Goal: Task Accomplishment & Management: Manage account settings

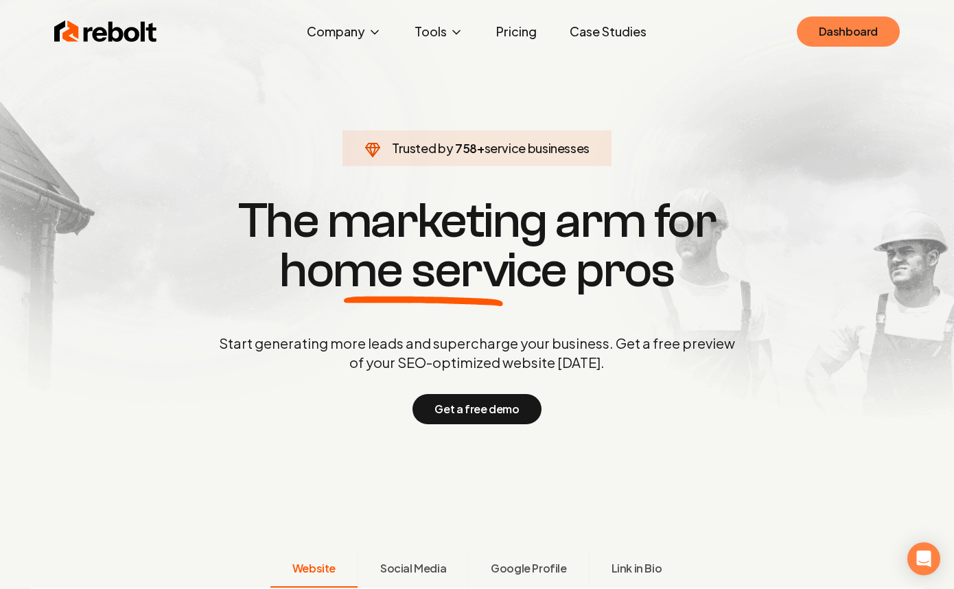
click at [843, 43] on link "Dashboard" at bounding box center [848, 31] width 103 height 30
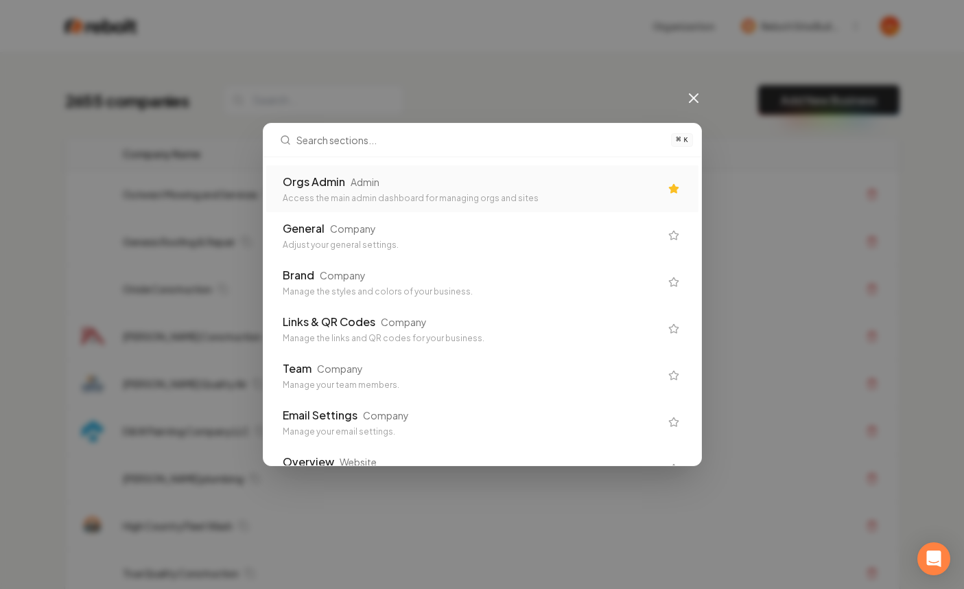
click at [561, 176] on div "Orgs Admin Admin" at bounding box center [471, 182] width 377 height 16
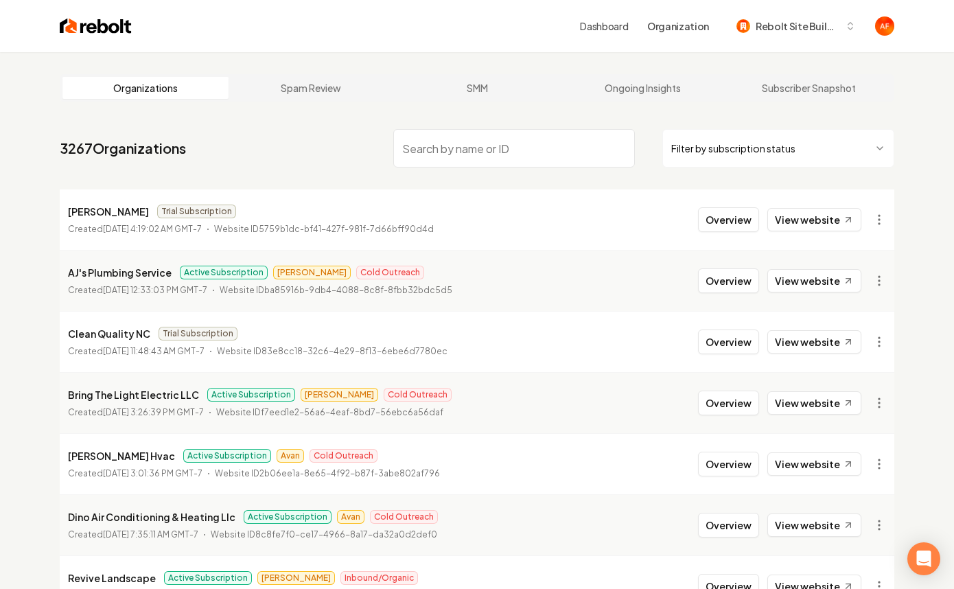
drag, startPoint x: 471, startPoint y: 171, endPoint x: 475, endPoint y: 162, distance: 9.8
click at [471, 171] on nav "3267 Organizations Filter by subscription status" at bounding box center [477, 154] width 834 height 60
click at [798, 278] on link "View website" at bounding box center [814, 280] width 94 height 23
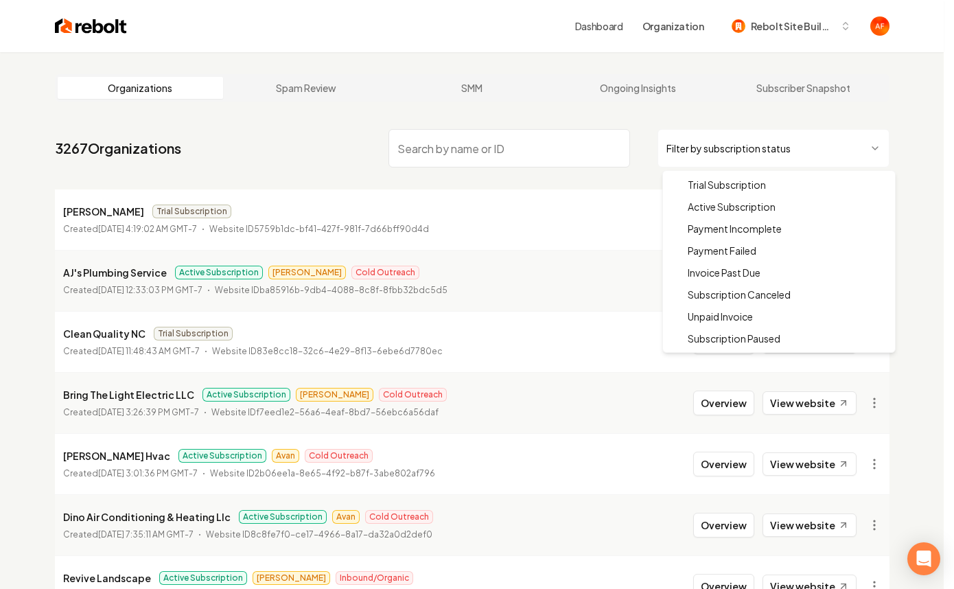
click at [760, 144] on html "Dashboard Organization Rebolt Site Builder Organizations Spam Review SMM Ongoin…" at bounding box center [477, 294] width 954 height 589
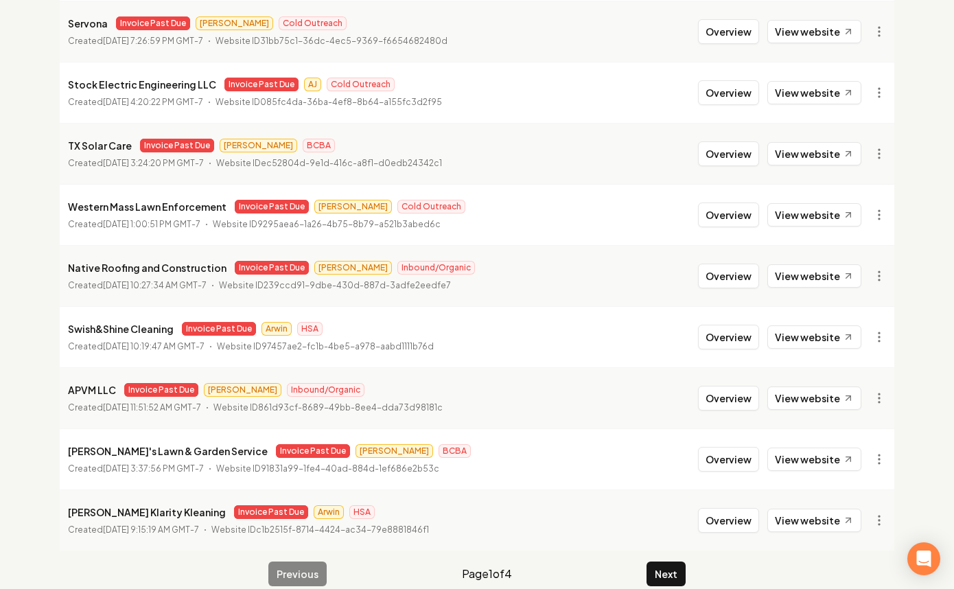
scroll to position [268, 0]
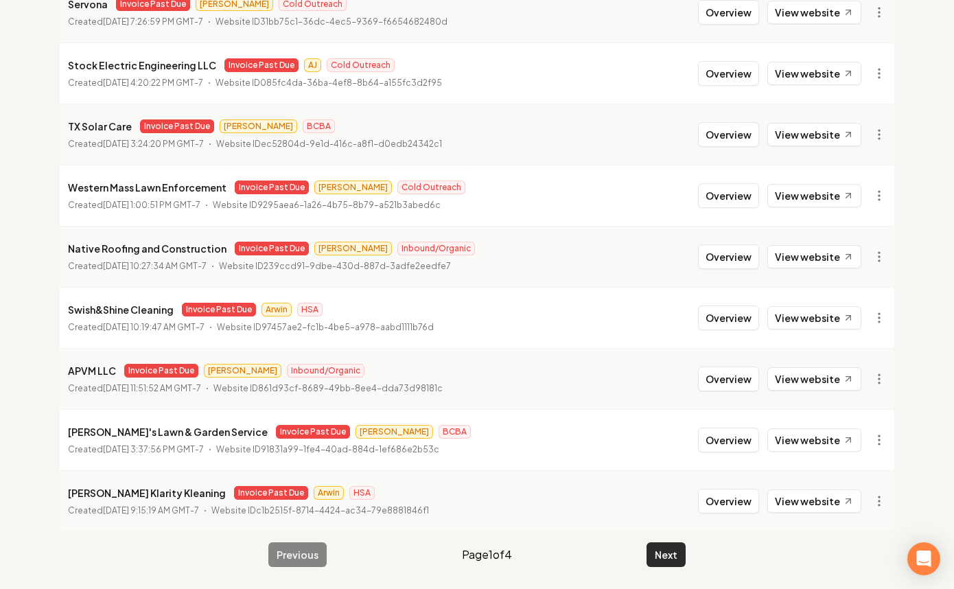
click at [675, 554] on button "Next" at bounding box center [665, 554] width 39 height 25
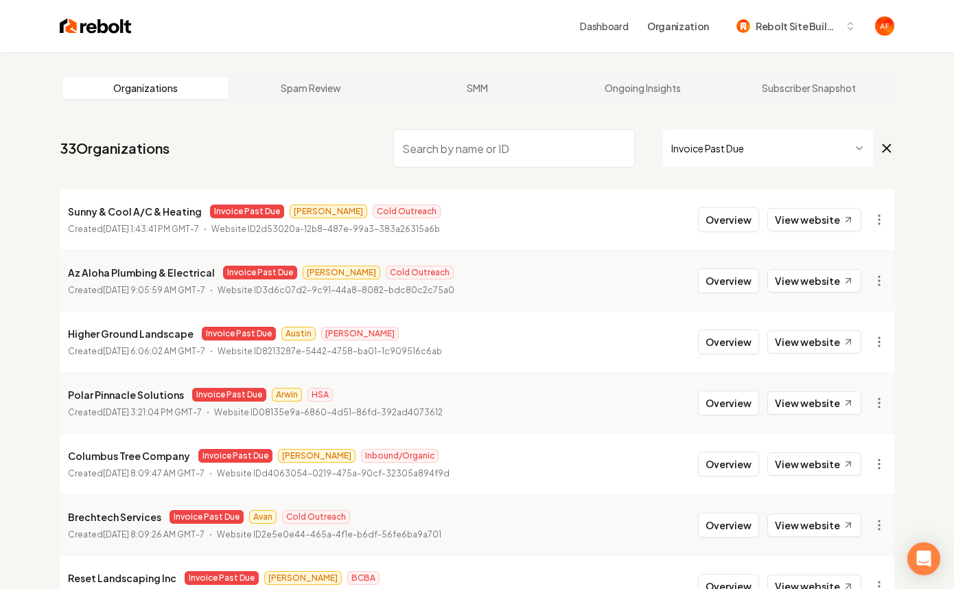
scroll to position [268, 0]
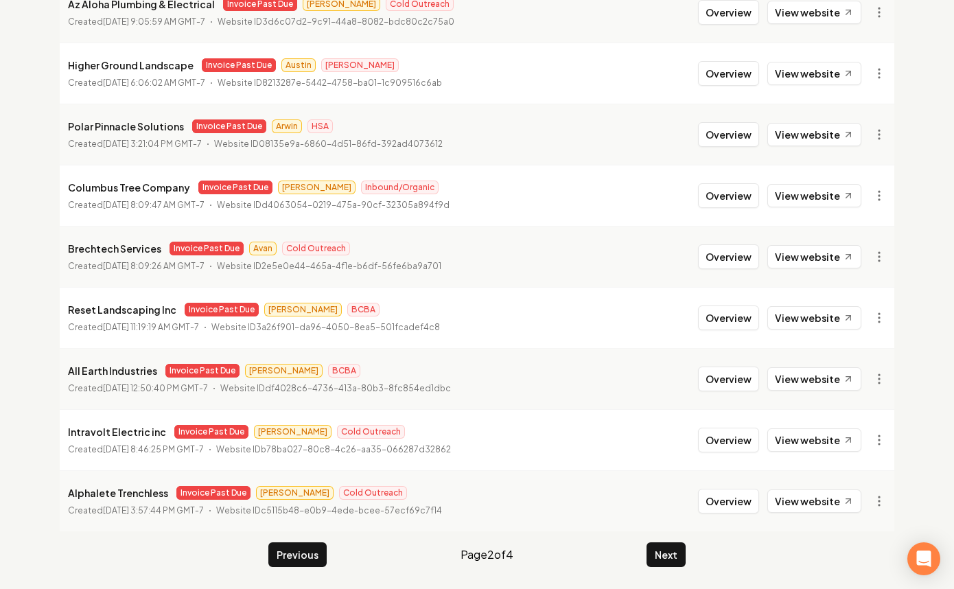
click at [655, 534] on main "Organizations Spam Review SMM Ongoing Insights Subscriber Snapshot 33 Organizat…" at bounding box center [477, 186] width 878 height 805
click at [664, 548] on button "Next" at bounding box center [665, 554] width 39 height 25
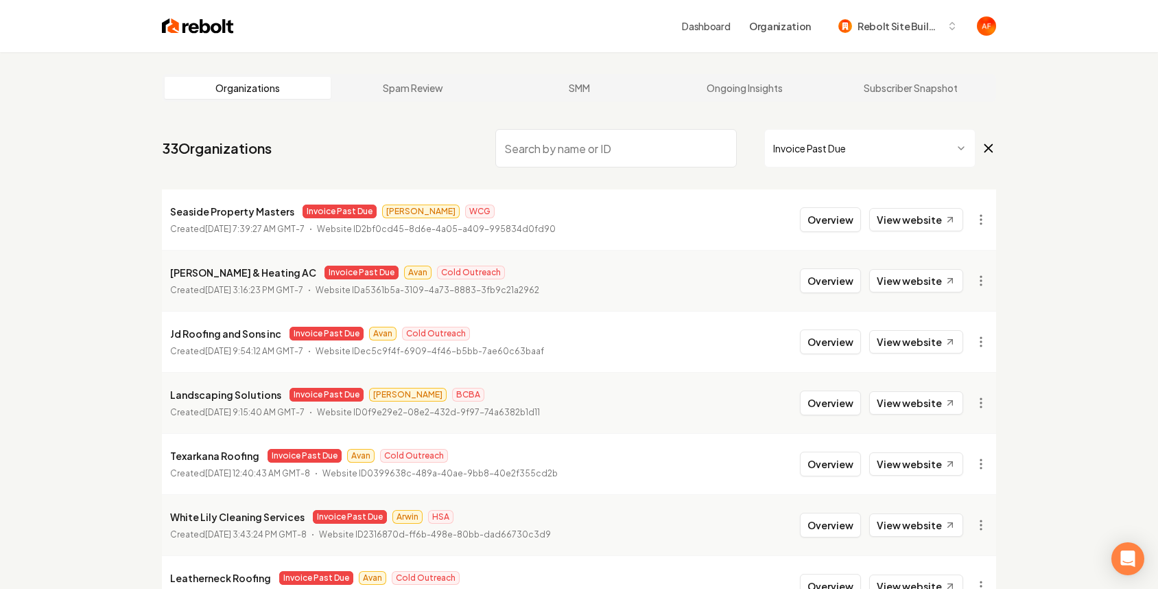
click at [836, 148] on html "Dashboard Organization Rebolt Site Builder Organizations Spam Review SMM Ongoin…" at bounding box center [579, 294] width 1158 height 589
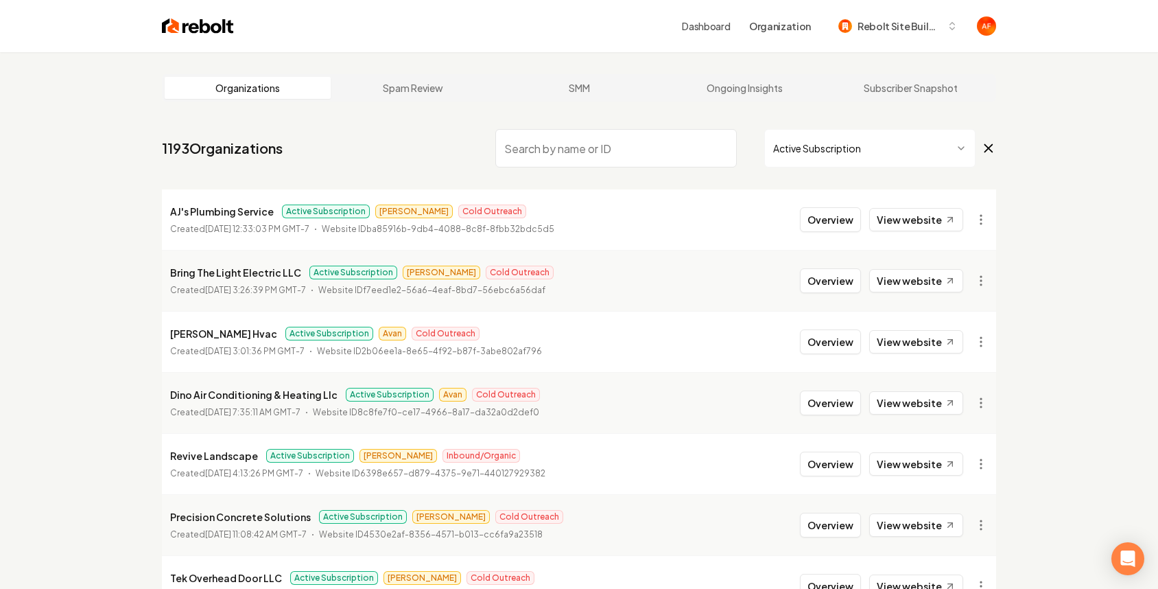
click at [556, 129] on input "search" at bounding box center [616, 148] width 242 height 38
click at [567, 109] on main "Organizations Spam Review SMM Ongoing Insights Subscriber Snapshot 1193 Organiz…" at bounding box center [579, 454] width 878 height 805
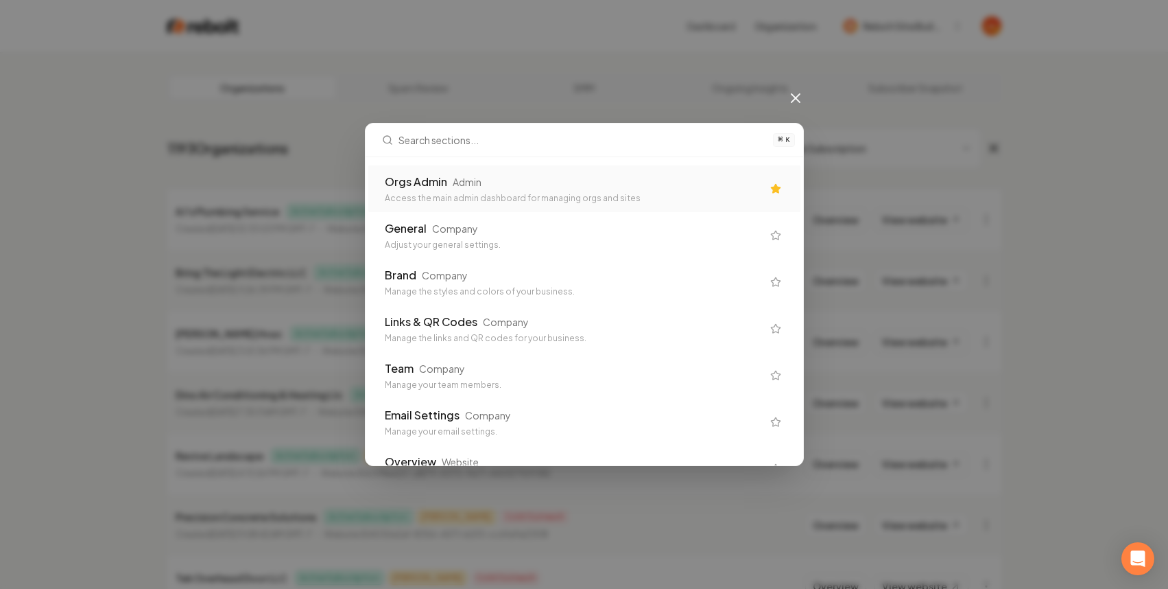
click at [591, 174] on div "Orgs Admin Admin" at bounding box center [573, 182] width 377 height 16
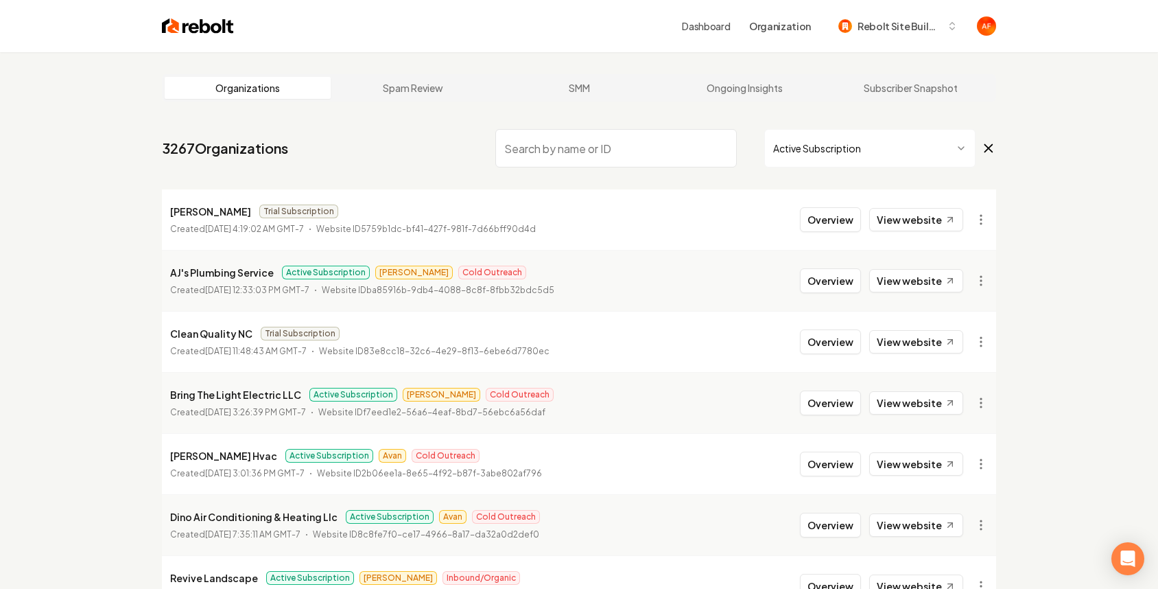
click at [171, 11] on div "Dashboard Organization Rebolt Site Builder" at bounding box center [579, 26] width 878 height 52
click at [176, 20] on img at bounding box center [198, 25] width 72 height 19
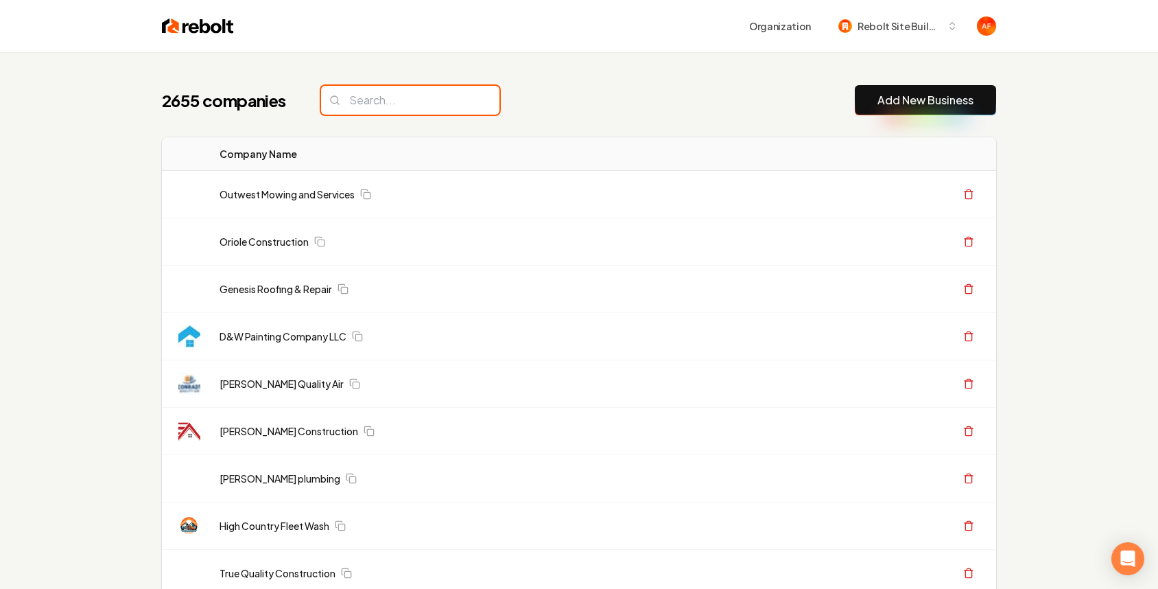
click at [399, 107] on input "search" at bounding box center [410, 100] width 178 height 29
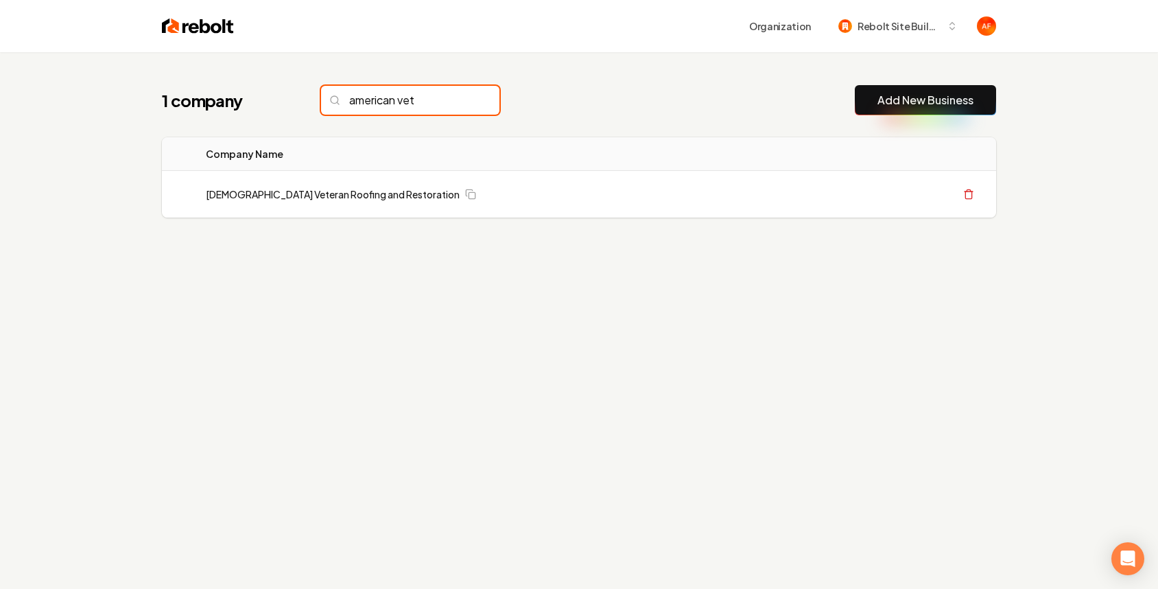
type input "american vet"
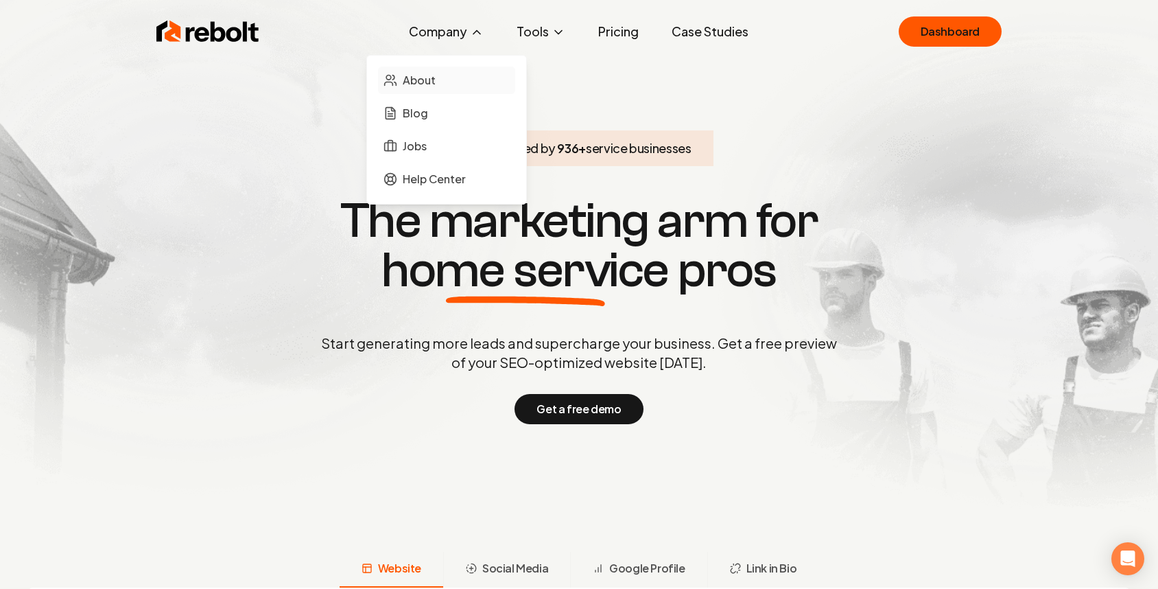
click at [443, 88] on link "About" at bounding box center [446, 80] width 137 height 27
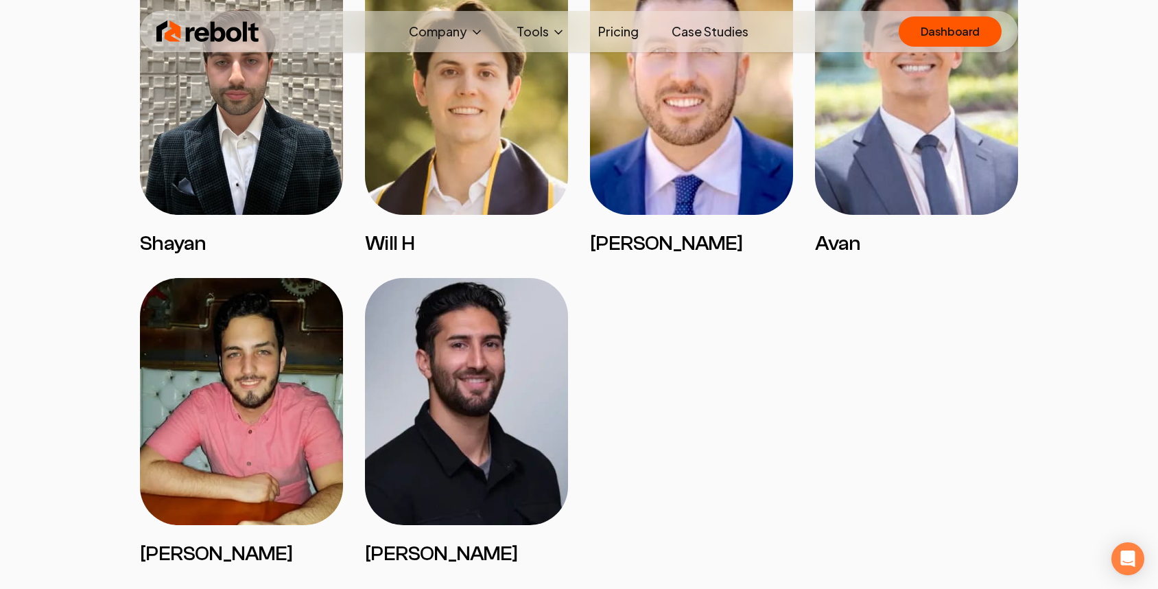
scroll to position [3464, 0]
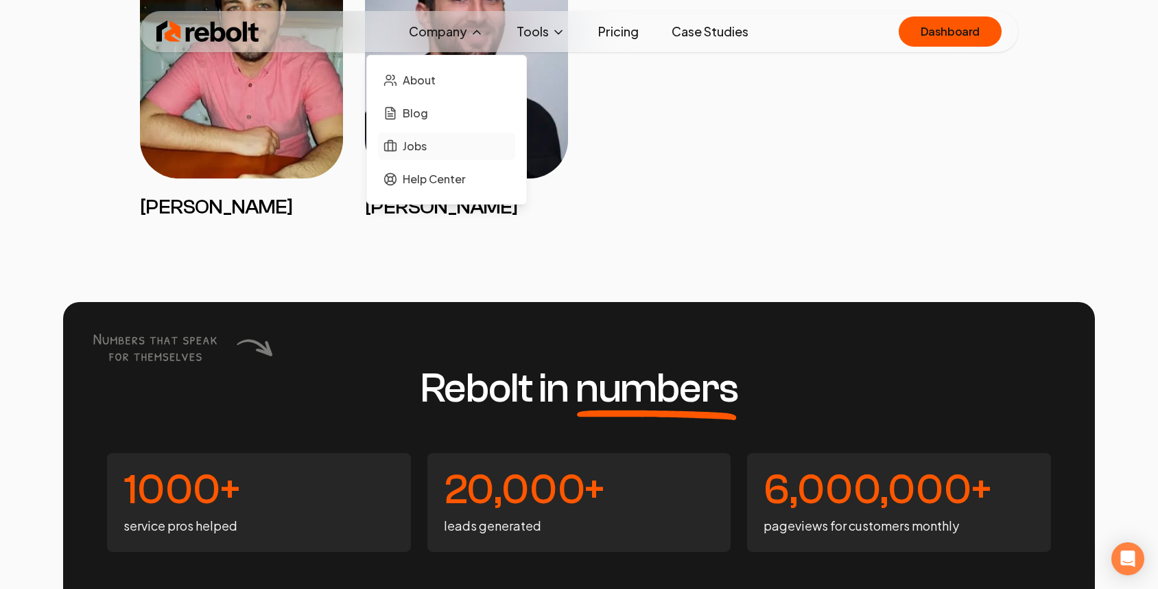
click at [420, 138] on span "Jobs" at bounding box center [415, 146] width 24 height 16
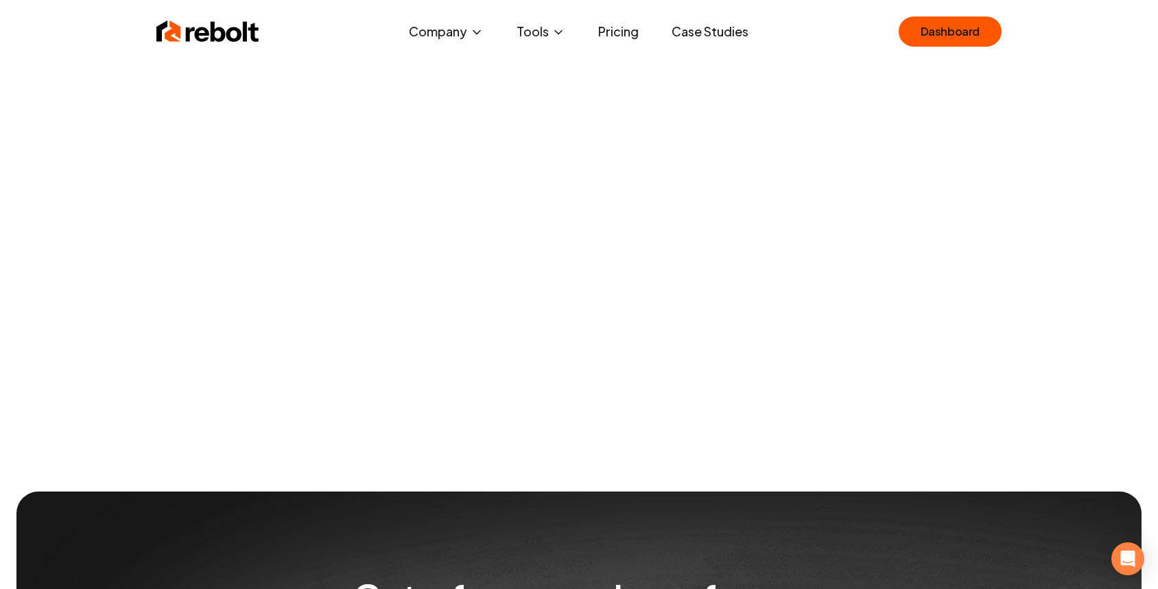
scroll to position [423, 0]
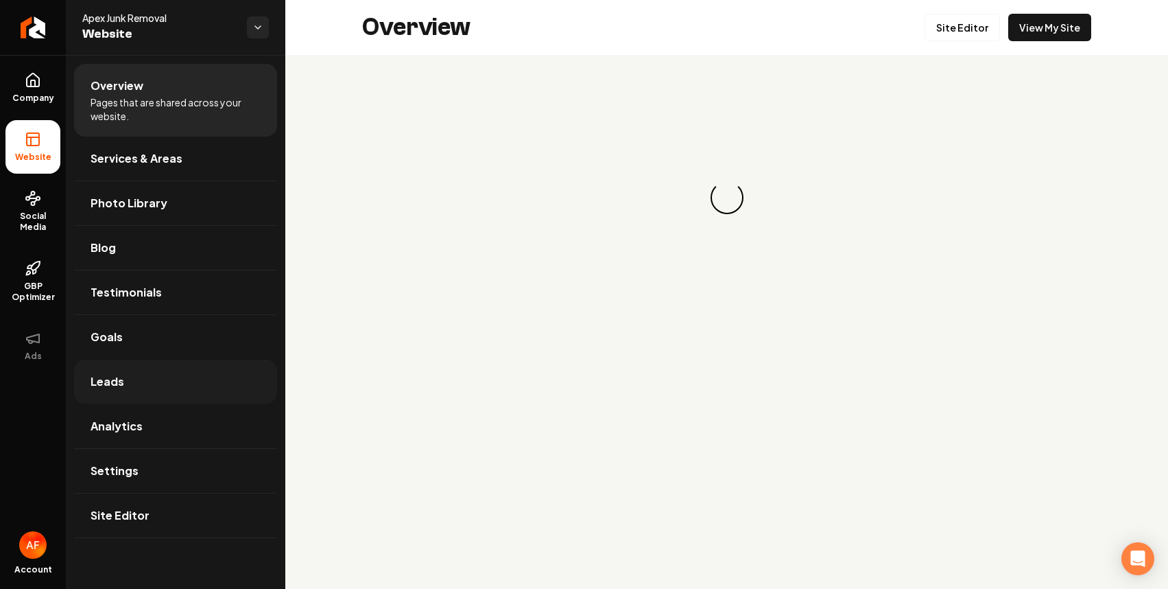
click at [150, 391] on link "Leads" at bounding box center [175, 382] width 203 height 44
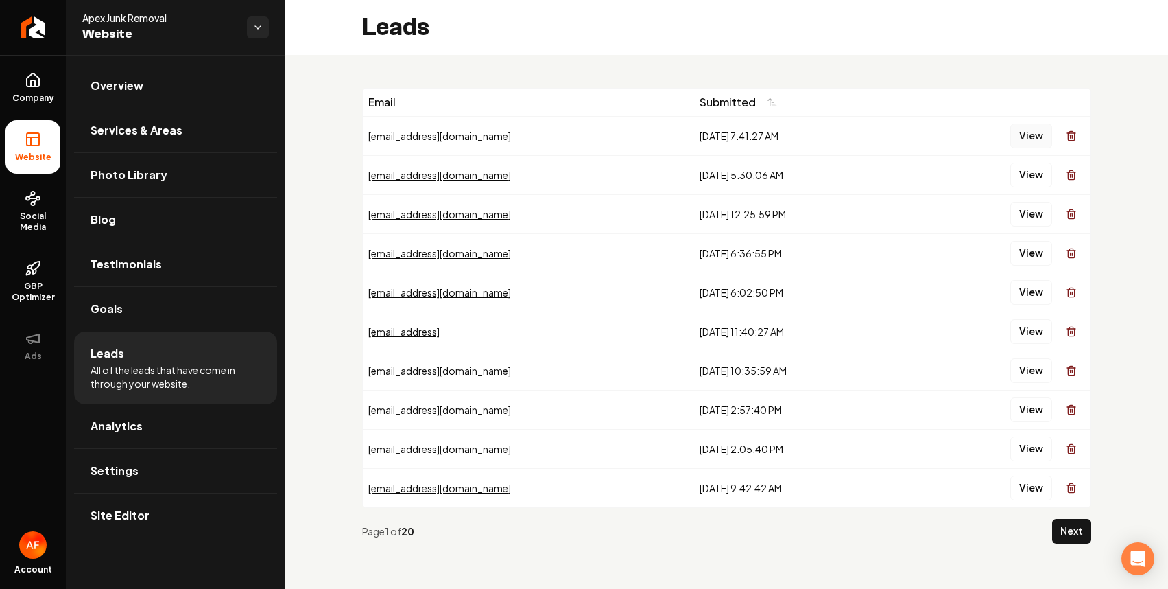
click at [1035, 131] on button "View" at bounding box center [1032, 136] width 42 height 25
click at [1023, 185] on button "View" at bounding box center [1032, 175] width 42 height 25
click at [1032, 211] on button "View" at bounding box center [1032, 214] width 42 height 25
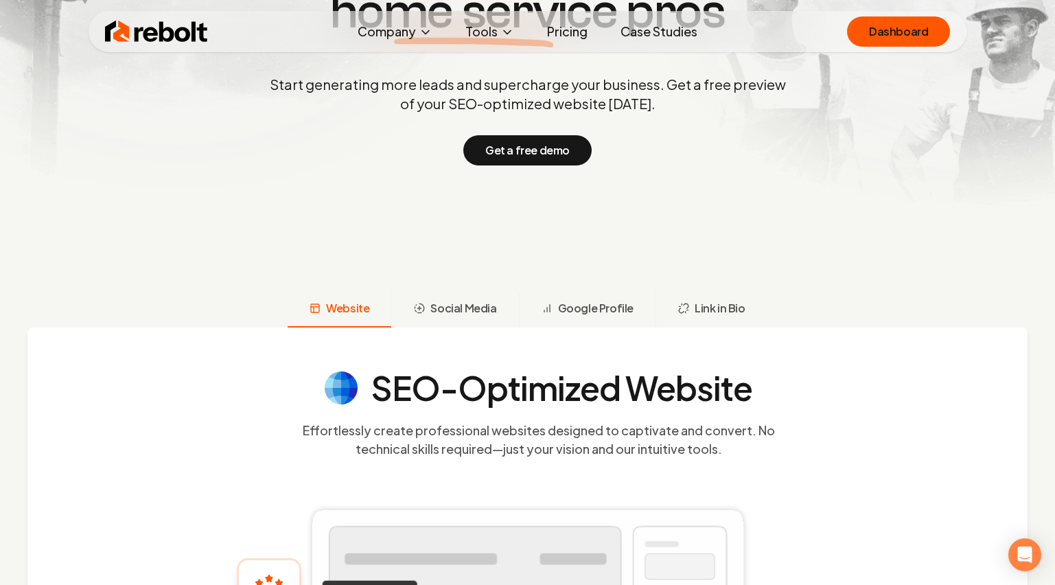
scroll to position [274, 0]
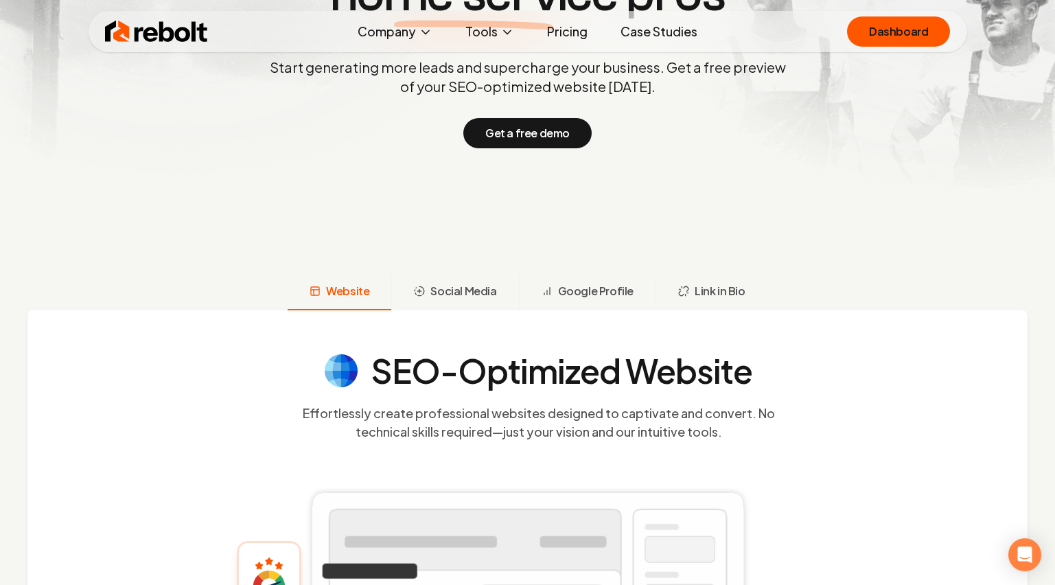
click at [652, 22] on link "Case Studies" at bounding box center [658, 31] width 99 height 27
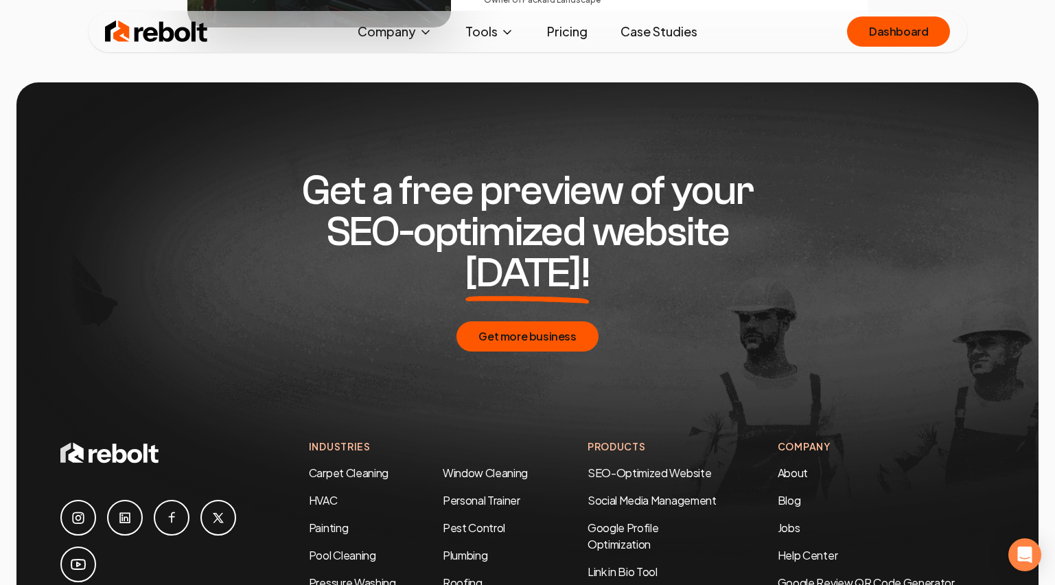
scroll to position [2729, 0]
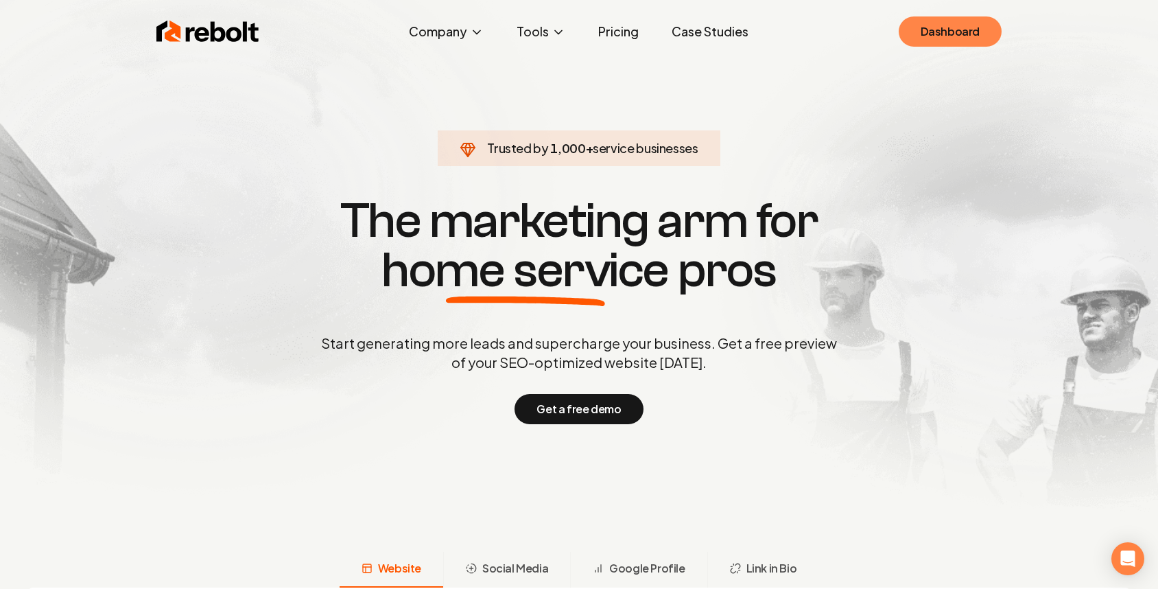
click at [932, 29] on link "Dashboard" at bounding box center [950, 31] width 103 height 30
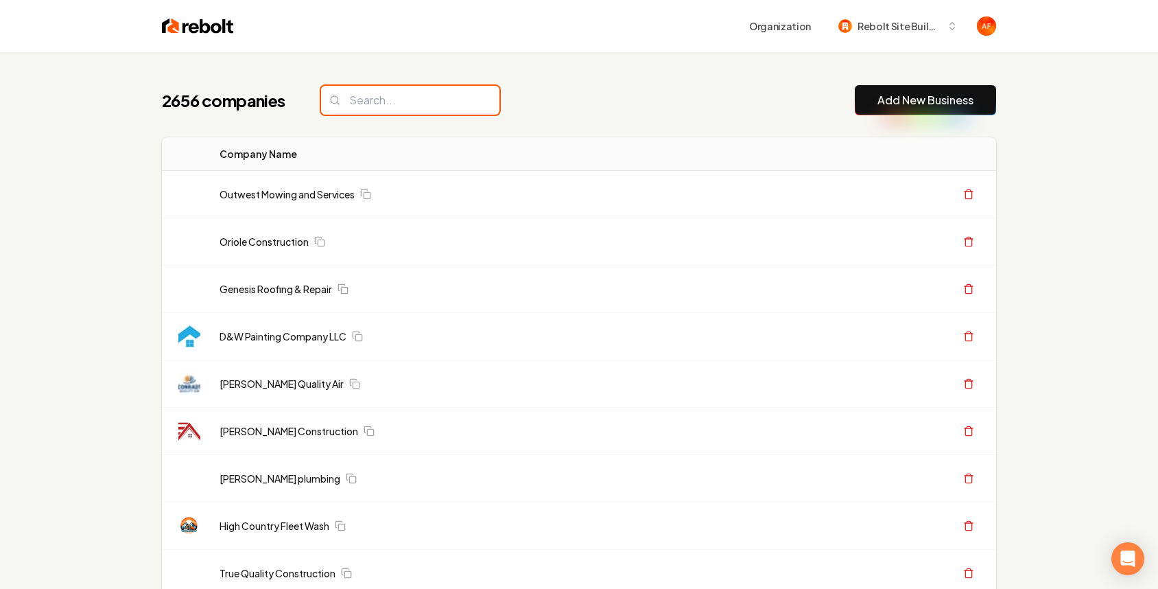
click at [329, 97] on input "search" at bounding box center [410, 100] width 178 height 29
click at [382, 91] on input "search" at bounding box center [410, 100] width 178 height 29
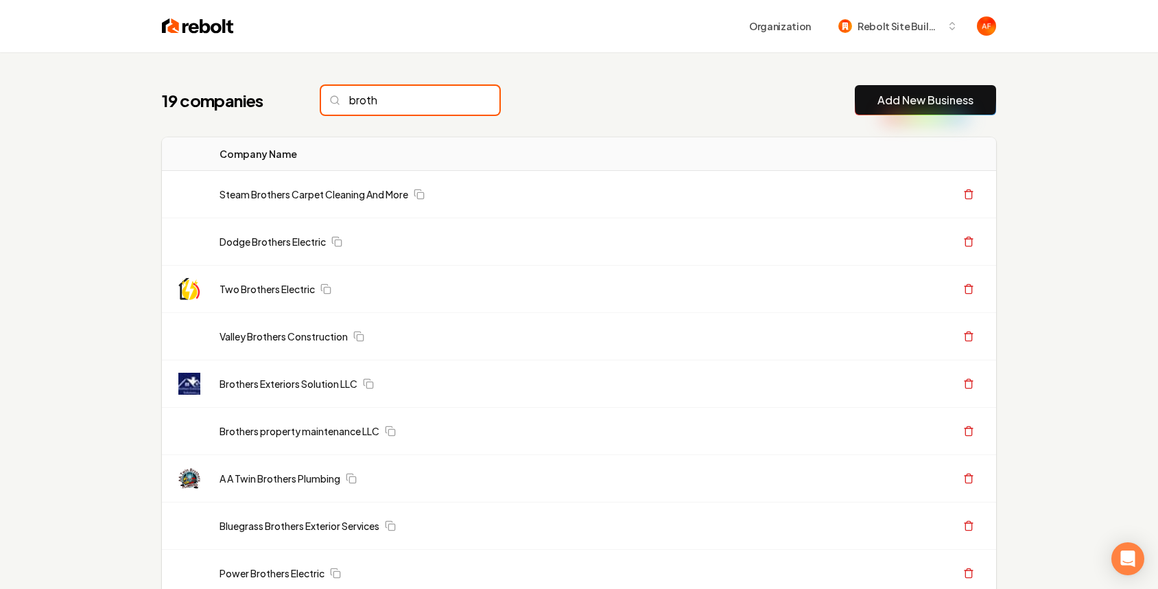
type input "broth"
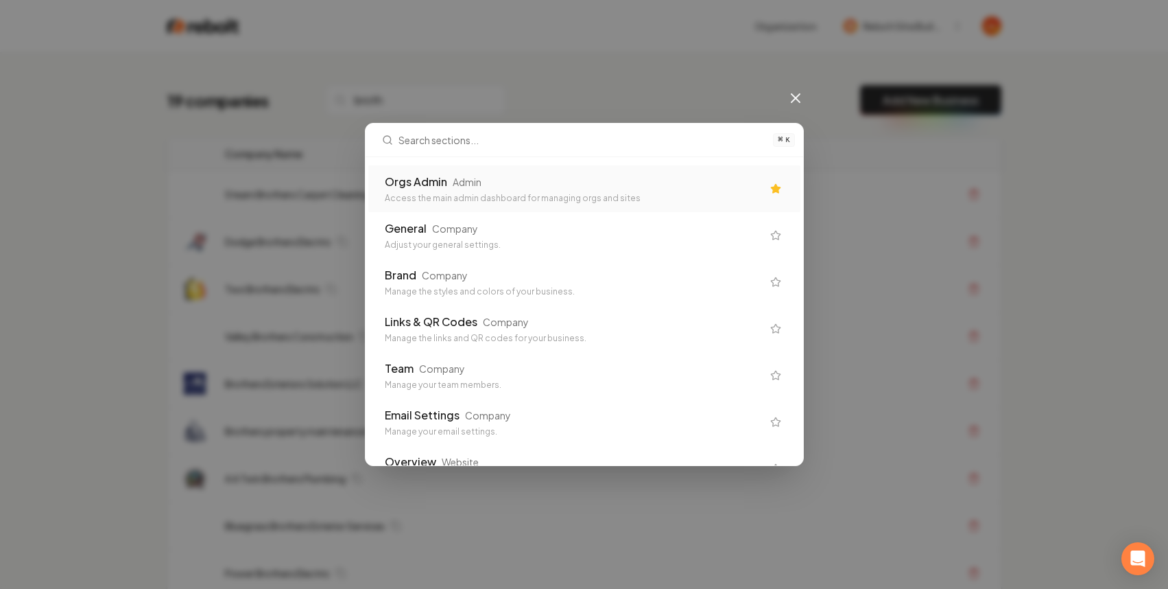
click at [458, 186] on div "Admin" at bounding box center [467, 182] width 29 height 14
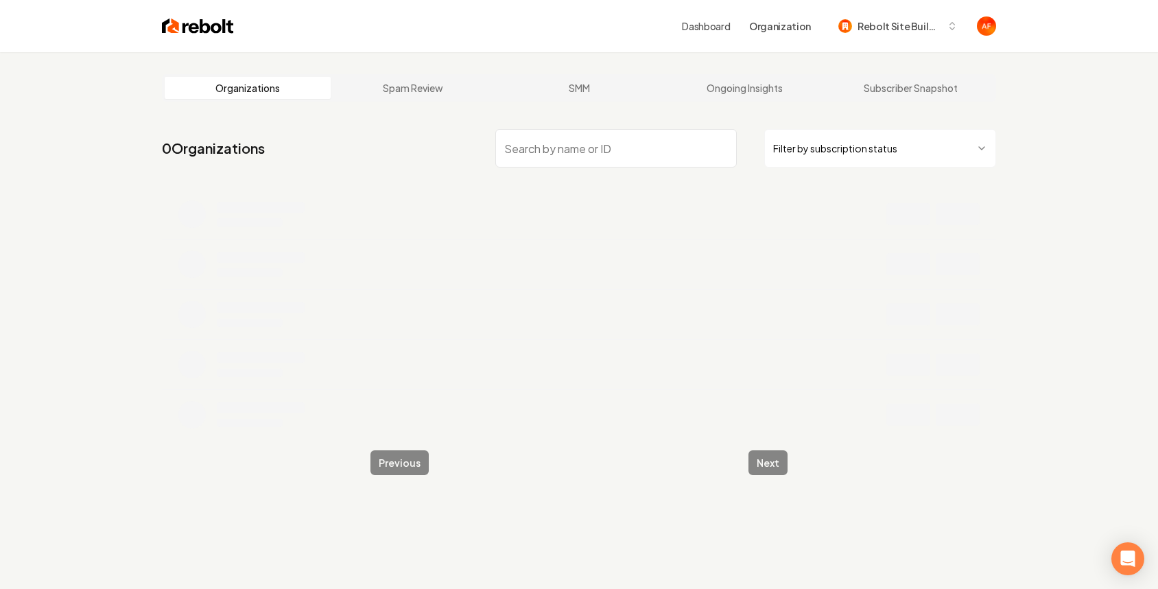
click at [579, 149] on input "search" at bounding box center [616, 148] width 242 height 38
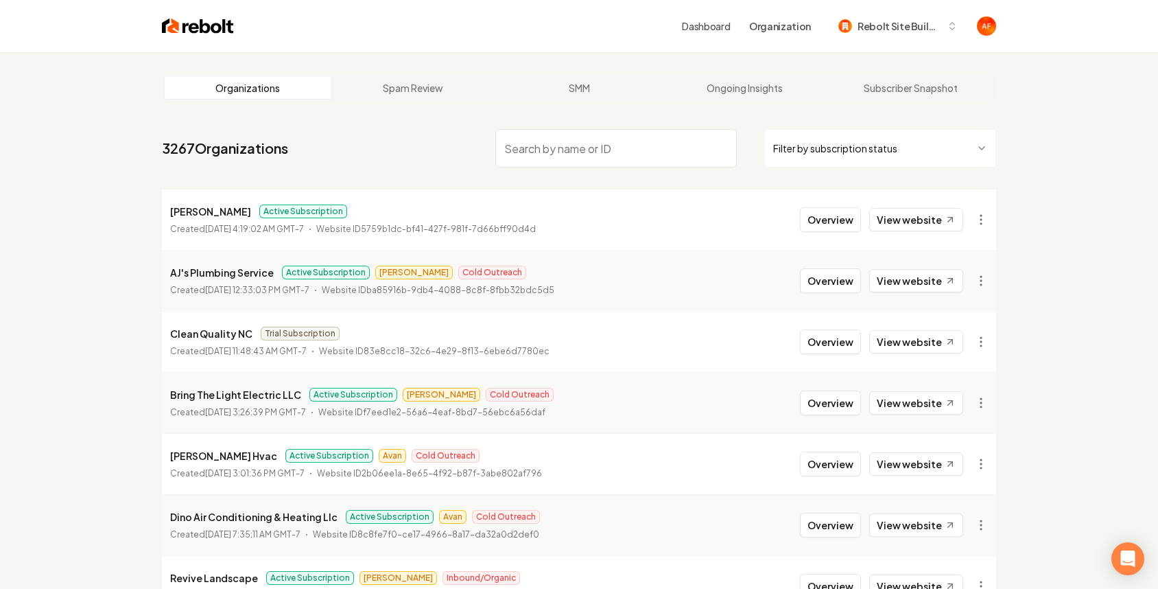
click at [631, 147] on input "search" at bounding box center [616, 148] width 242 height 38
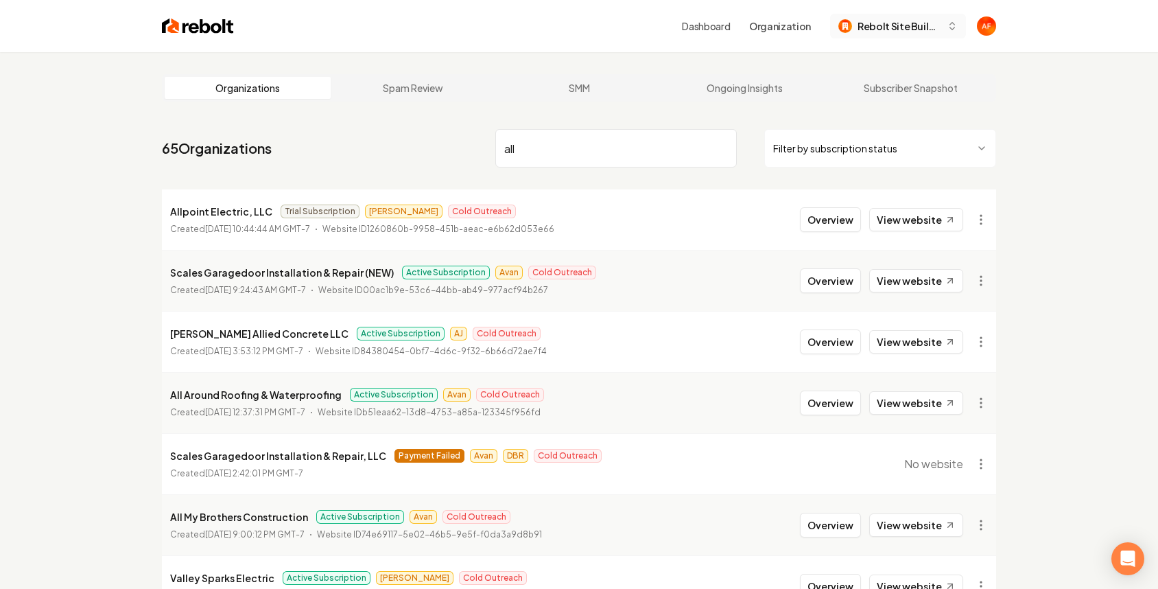
type input "all"
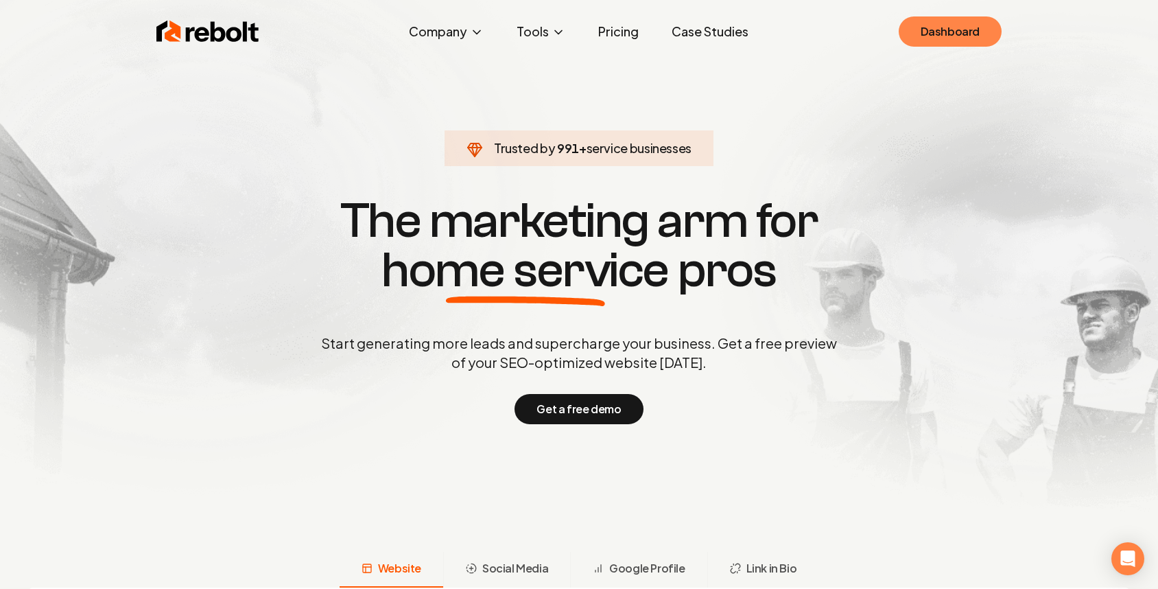
click at [926, 30] on link "Dashboard" at bounding box center [950, 31] width 103 height 30
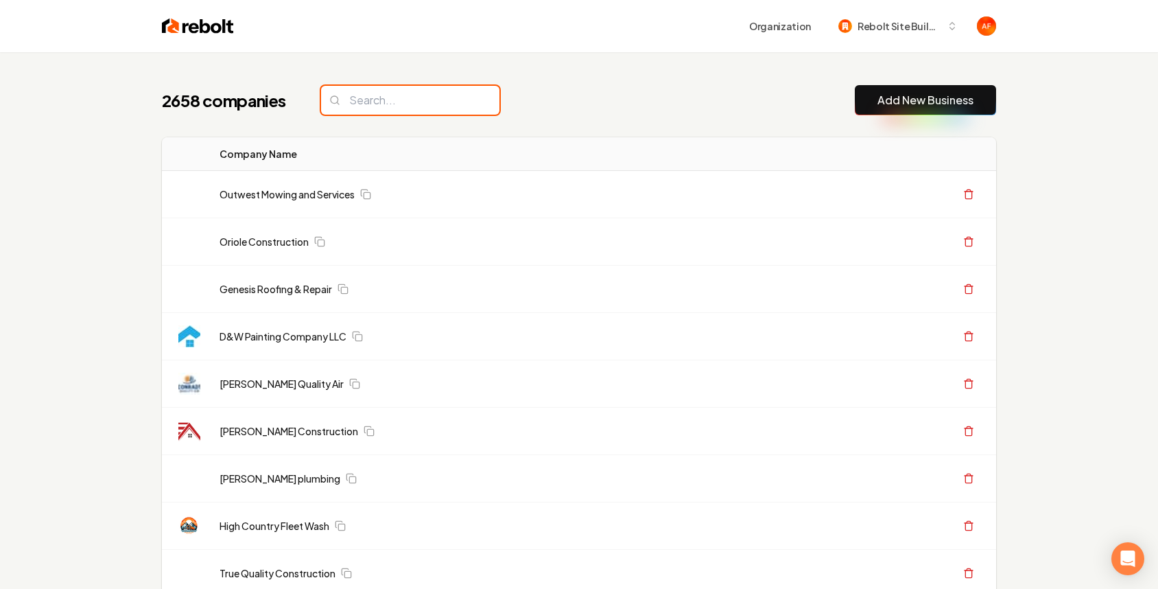
click at [360, 99] on input "search" at bounding box center [410, 100] width 178 height 29
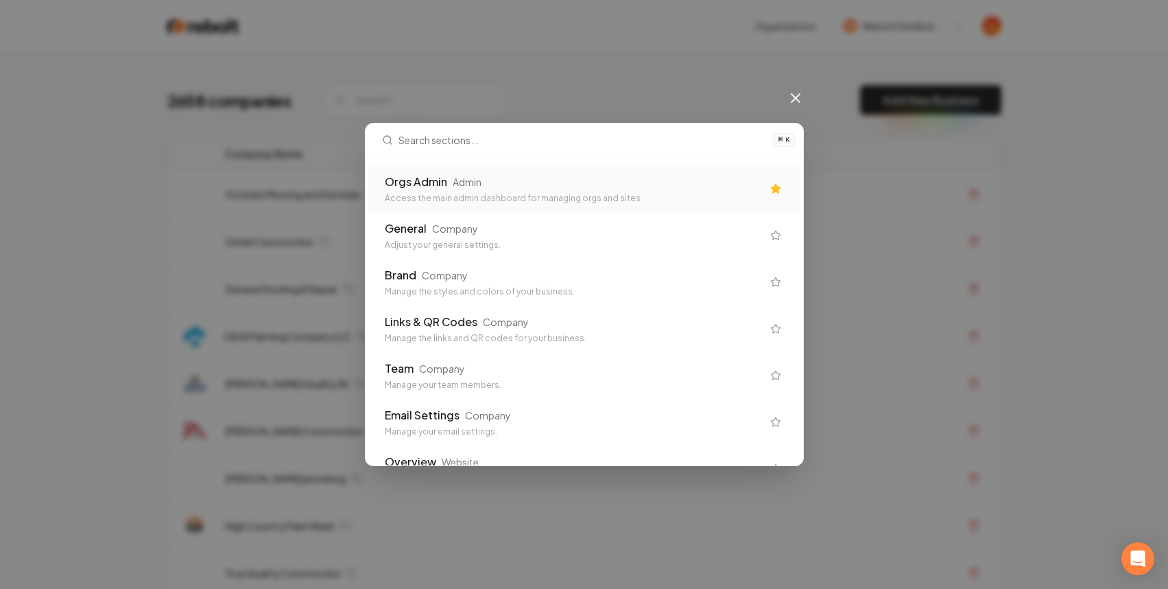
click at [526, 184] on div "Orgs Admin Admin" at bounding box center [573, 182] width 377 height 16
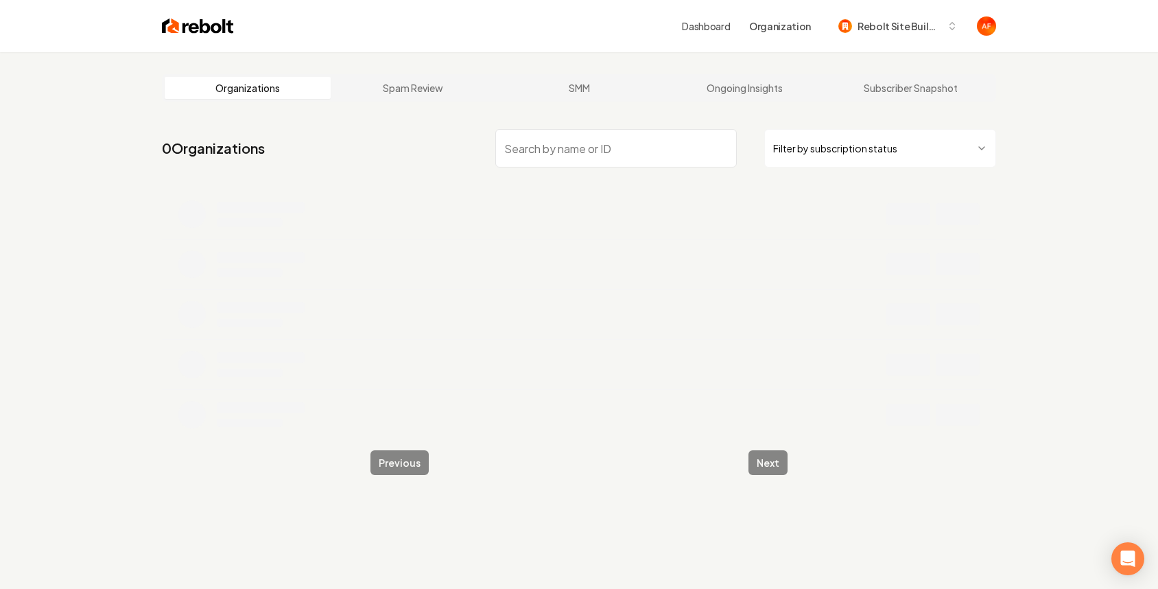
click at [541, 141] on input "search" at bounding box center [616, 148] width 242 height 38
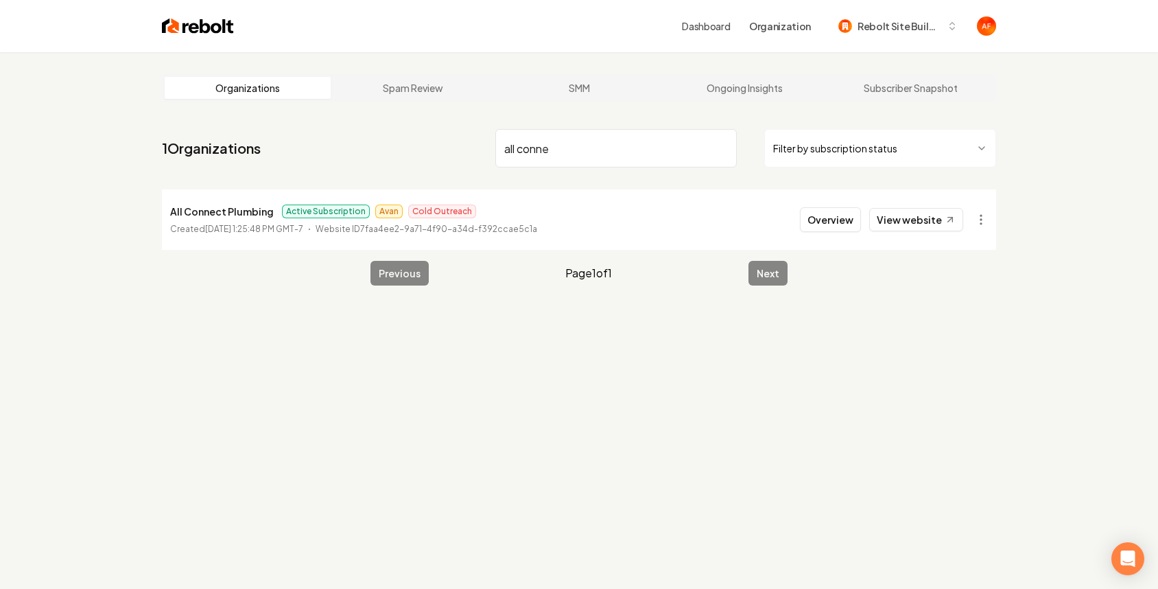
type input "all conne"
click at [811, 127] on nav "1 Organizations all conne Filter by subscription status" at bounding box center [579, 154] width 834 height 60
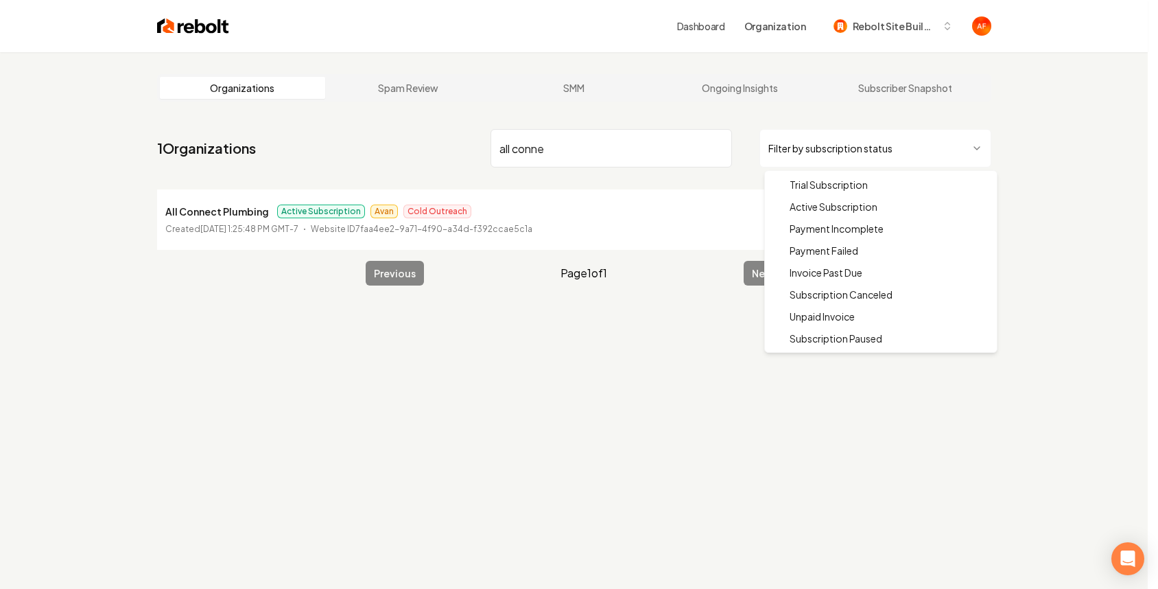
click at [813, 148] on html "Dashboard Organization Rebolt Site Builder Organizations Spam Review SMM Ongoin…" at bounding box center [579, 294] width 1158 height 589
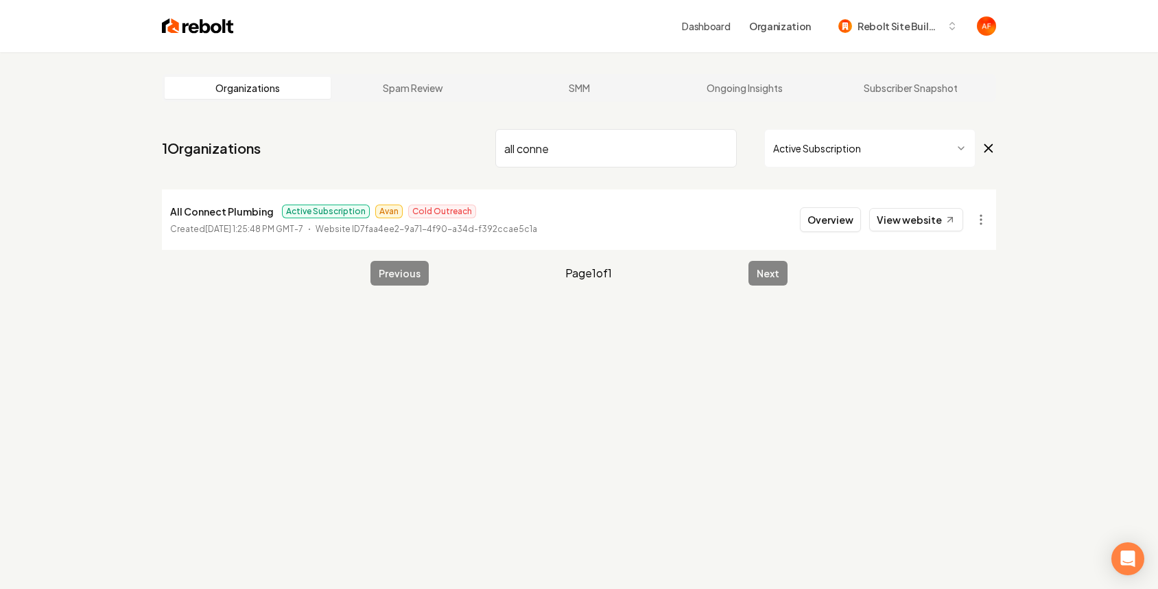
click at [722, 148] on input "all conne" at bounding box center [616, 148] width 242 height 38
click at [722, 148] on input "search" at bounding box center [616, 148] width 242 height 38
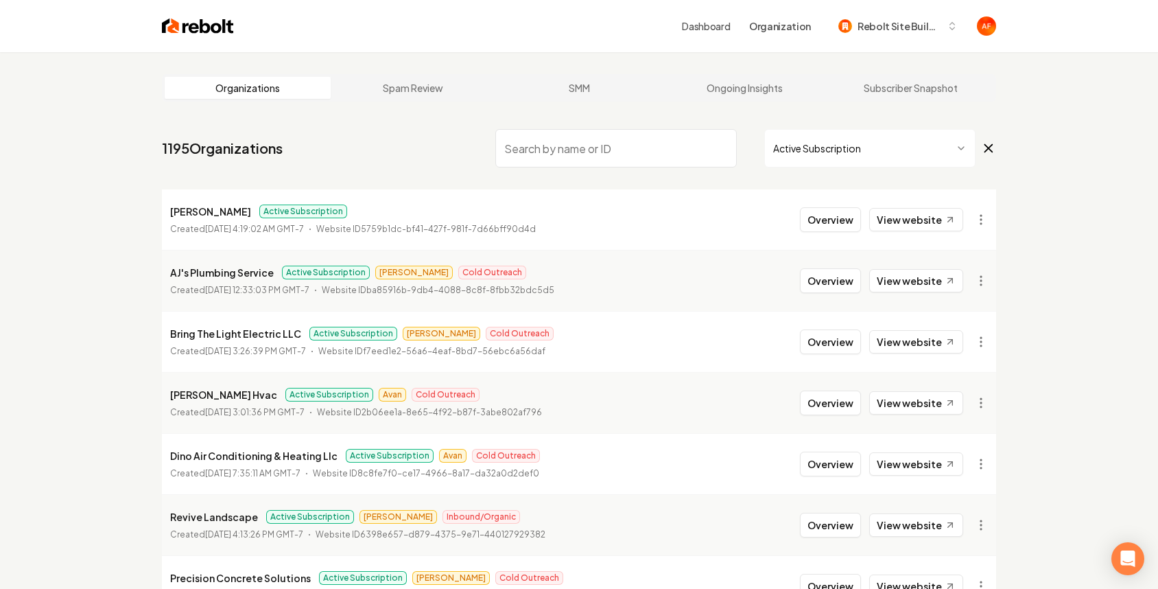
click at [813, 152] on html "Dashboard Organization Rebolt Site Builder Organizations Spam Review SMM Ongoin…" at bounding box center [579, 294] width 1158 height 589
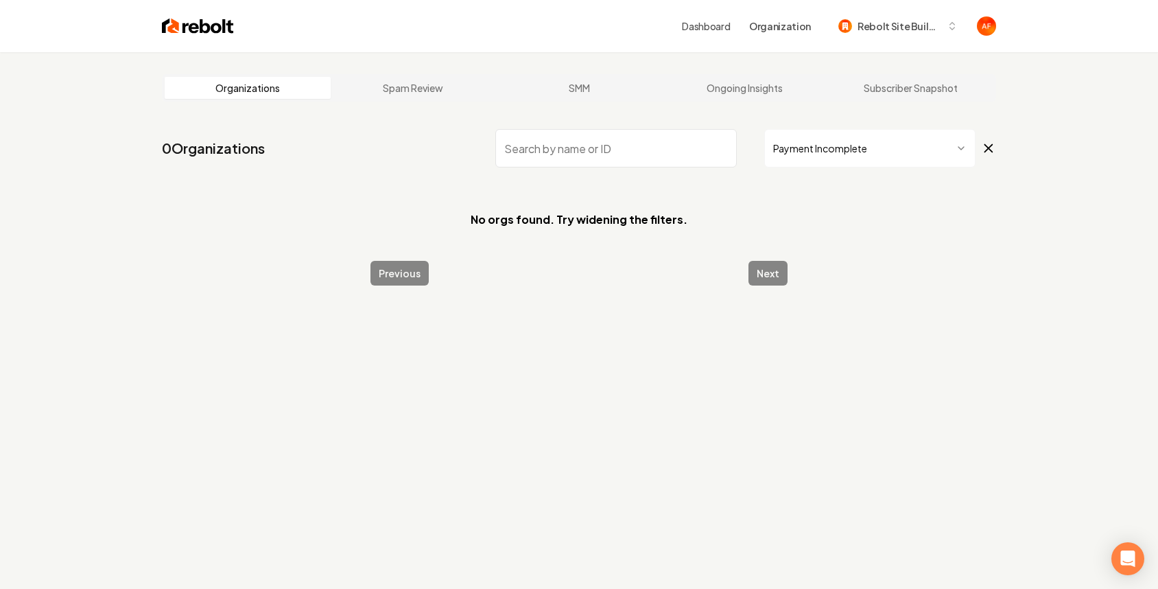
click at [842, 149] on html "Dashboard Organization Rebolt Site Builder Organizations Spam Review SMM Ongoin…" at bounding box center [579, 294] width 1158 height 589
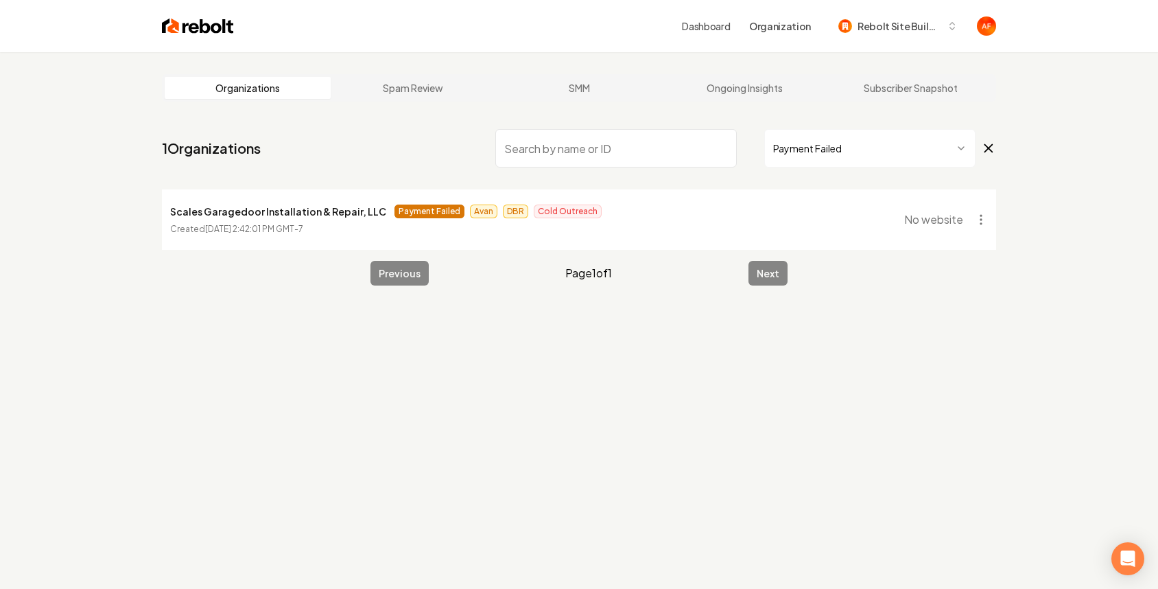
click at [870, 159] on html "Dashboard Organization Rebolt Site Builder Organizations Spam Review SMM Ongoin…" at bounding box center [579, 294] width 1158 height 589
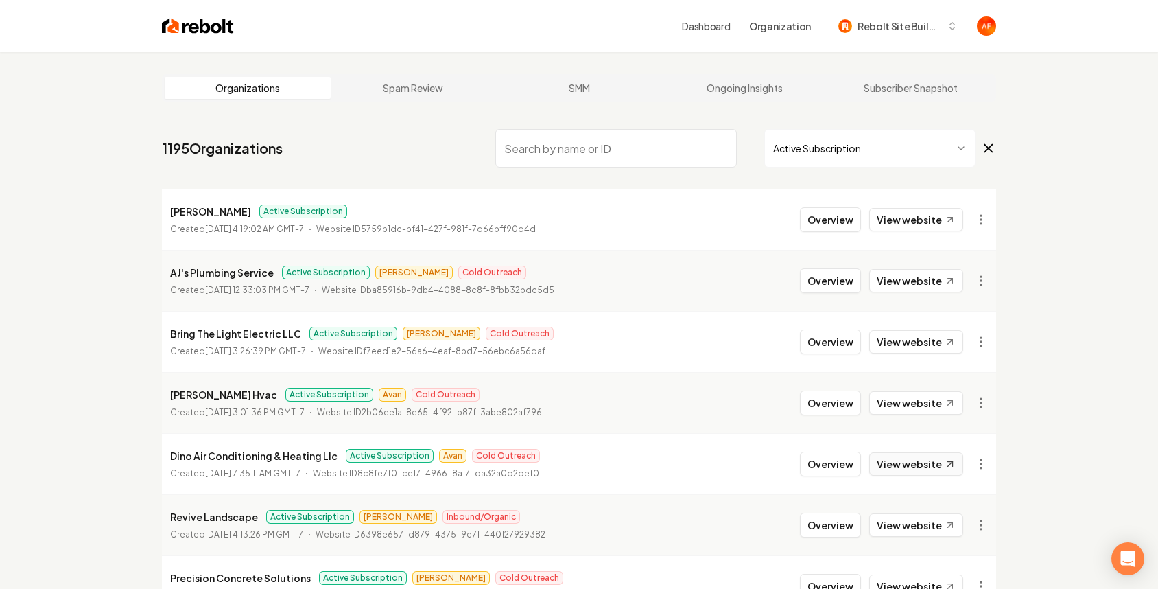
click at [926, 464] on link "View website" at bounding box center [916, 463] width 94 height 23
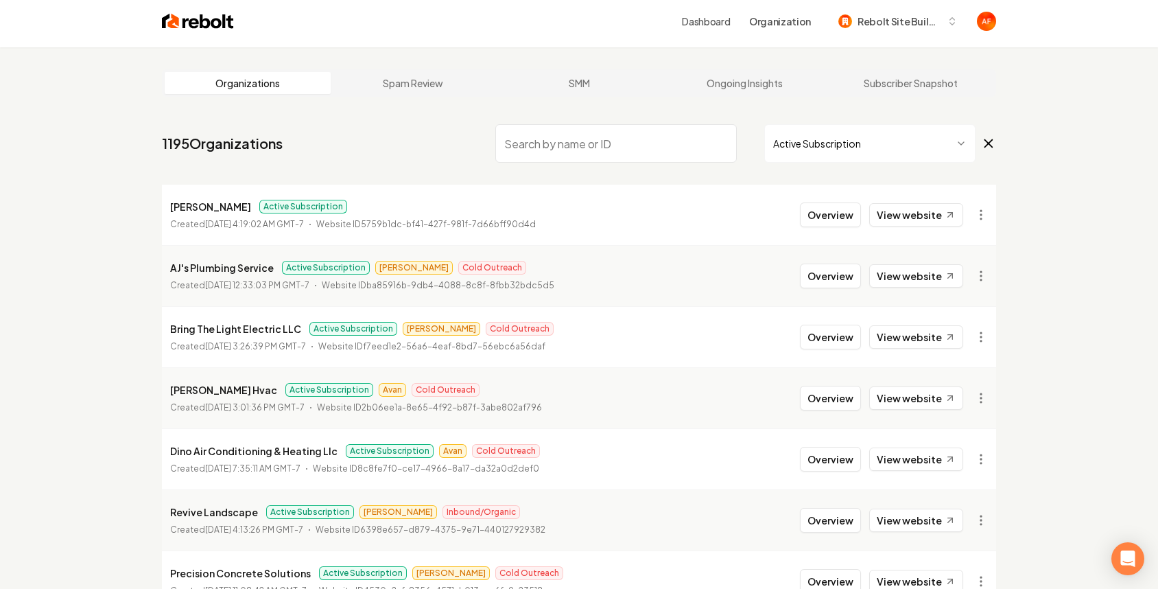
scroll to position [5, 0]
click at [894, 393] on link "View website" at bounding box center [916, 397] width 94 height 23
click at [908, 144] on html "Dashboard Organization Rebolt Site Builder Organizations Spam Review SMM Ongoin…" at bounding box center [579, 289] width 1158 height 589
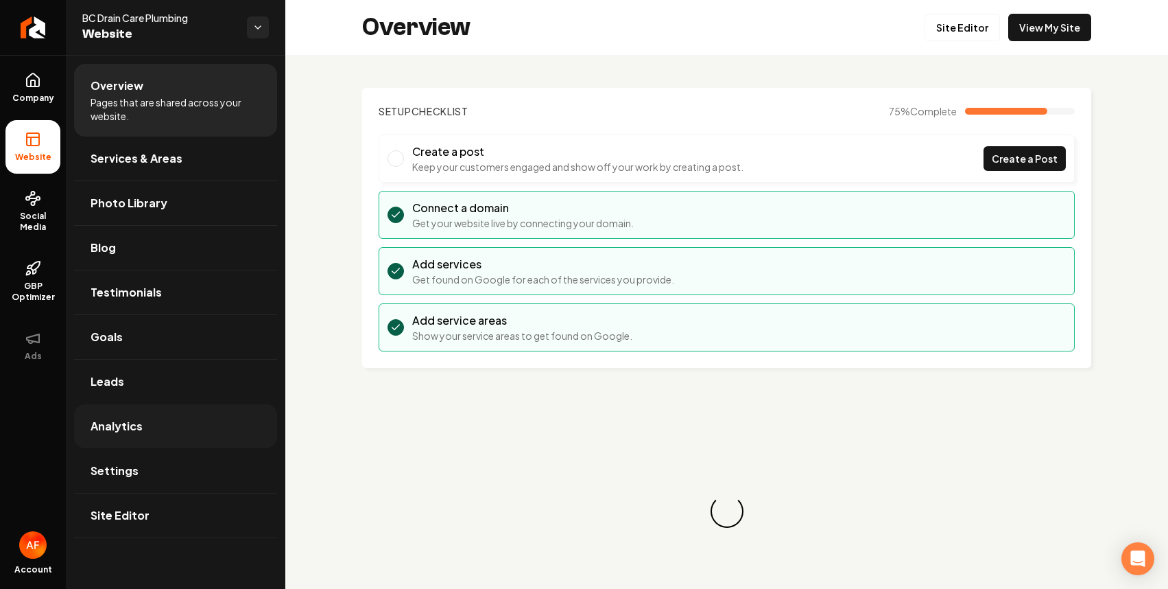
click at [136, 423] on span "Analytics" at bounding box center [117, 426] width 52 height 16
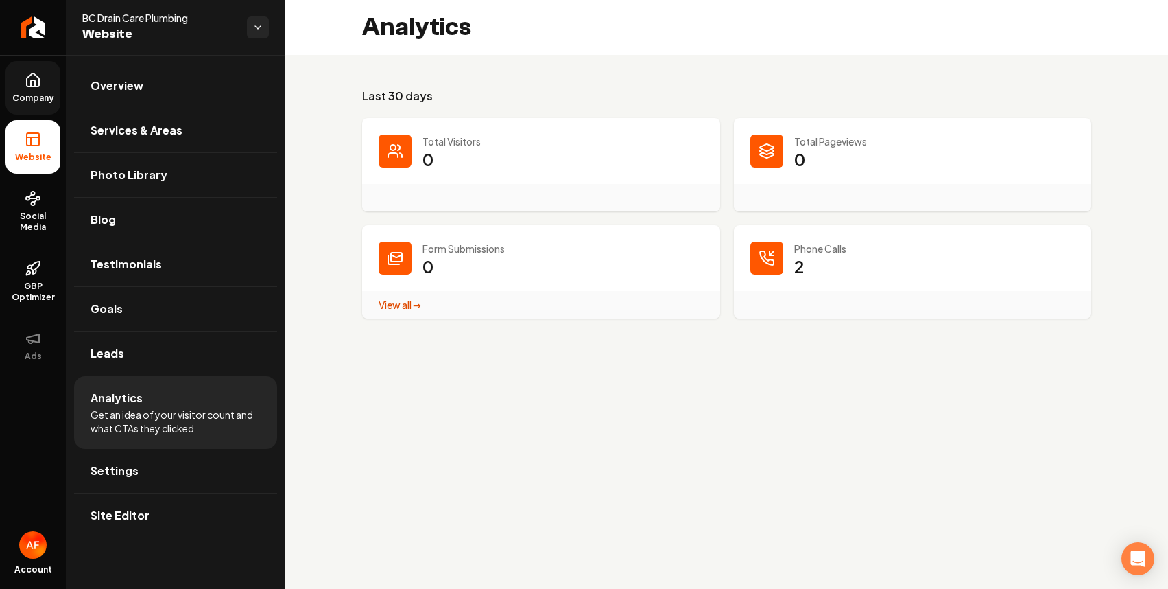
click at [40, 90] on link "Company" at bounding box center [32, 88] width 55 height 54
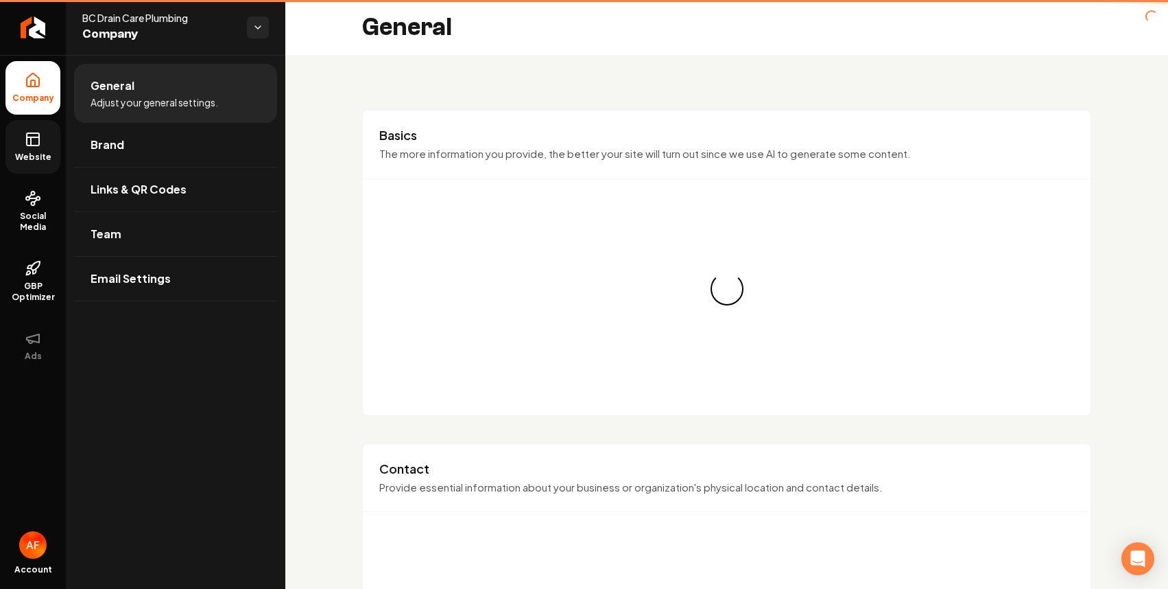
click at [35, 137] on icon at bounding box center [33, 137] width 12 height 0
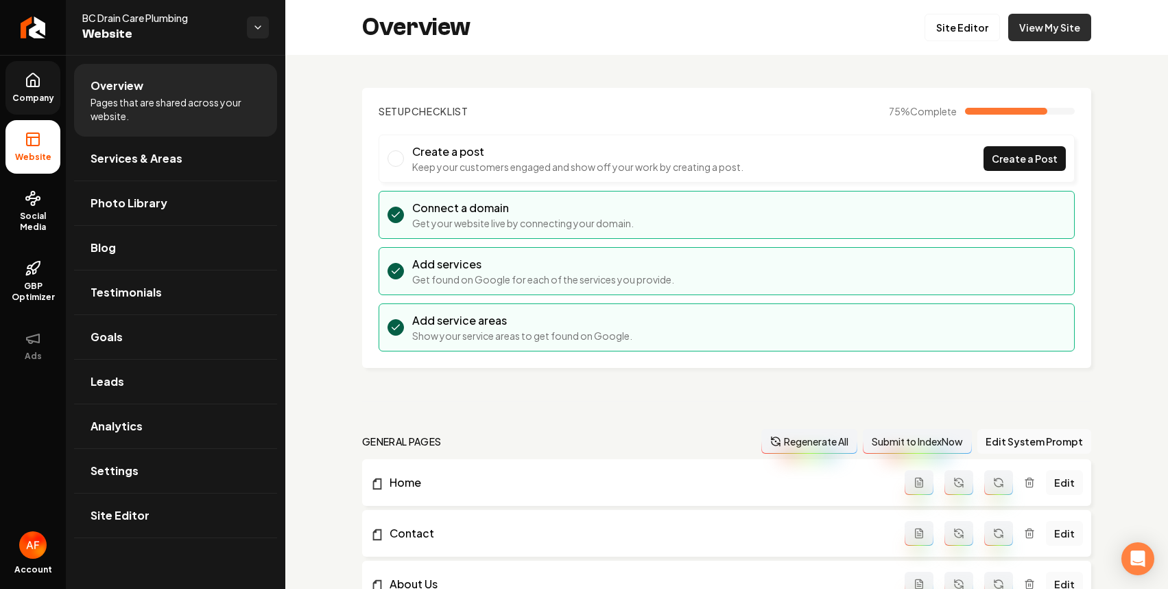
click at [1054, 26] on link "View My Site" at bounding box center [1050, 27] width 83 height 27
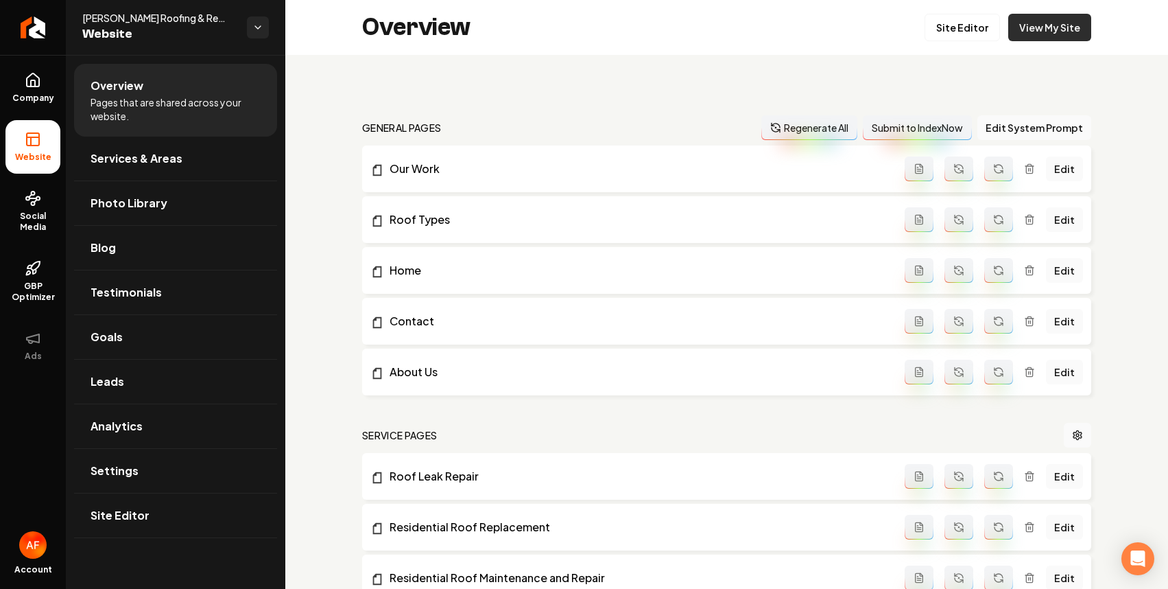
click at [1047, 25] on link "View My Site" at bounding box center [1050, 27] width 83 height 27
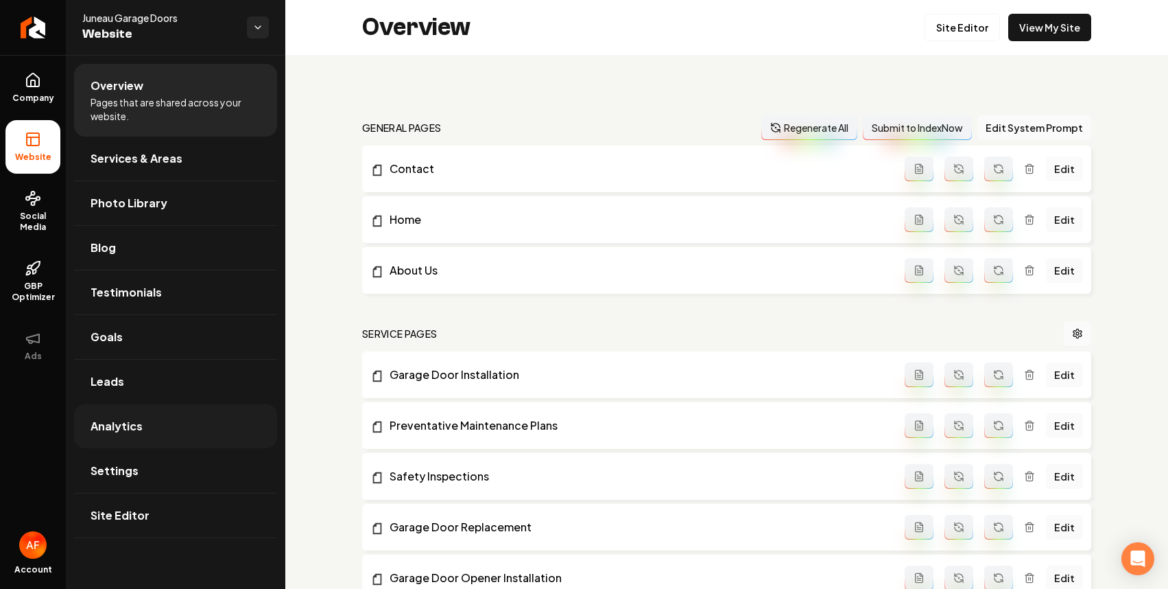
click at [130, 425] on span "Analytics" at bounding box center [117, 426] width 52 height 16
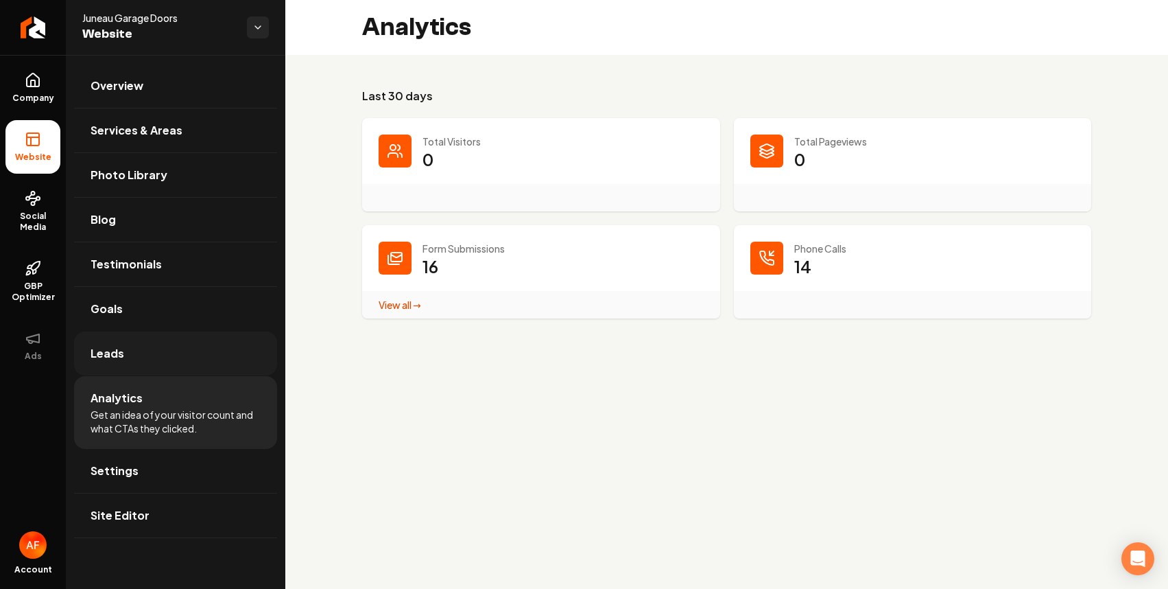
click at [129, 359] on link "Leads" at bounding box center [175, 353] width 203 height 44
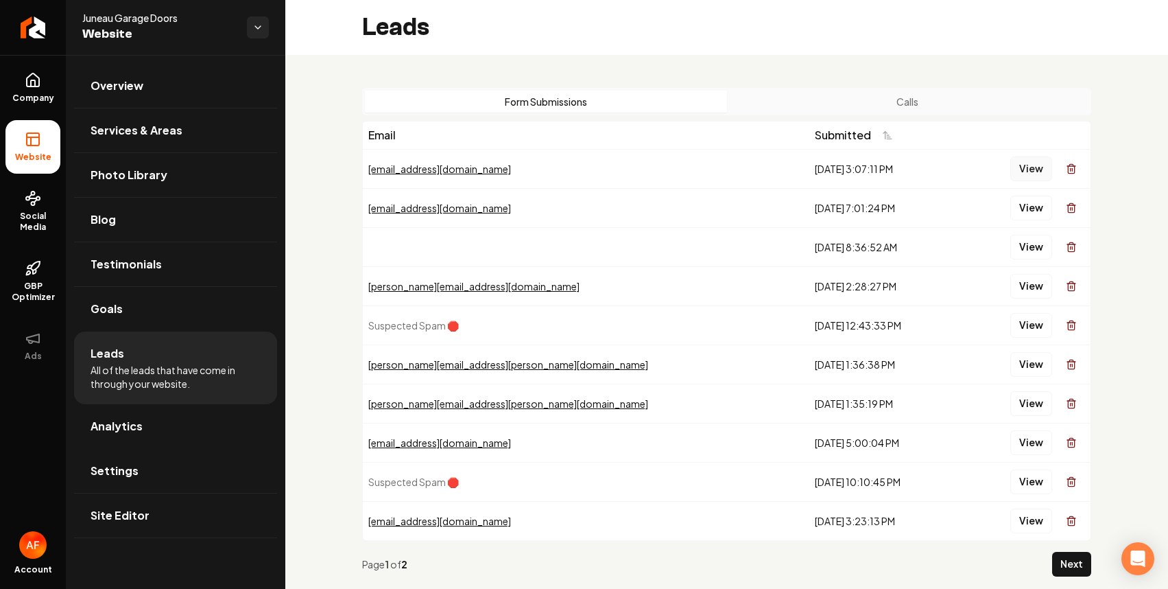
click at [1016, 168] on button "View" at bounding box center [1032, 168] width 42 height 25
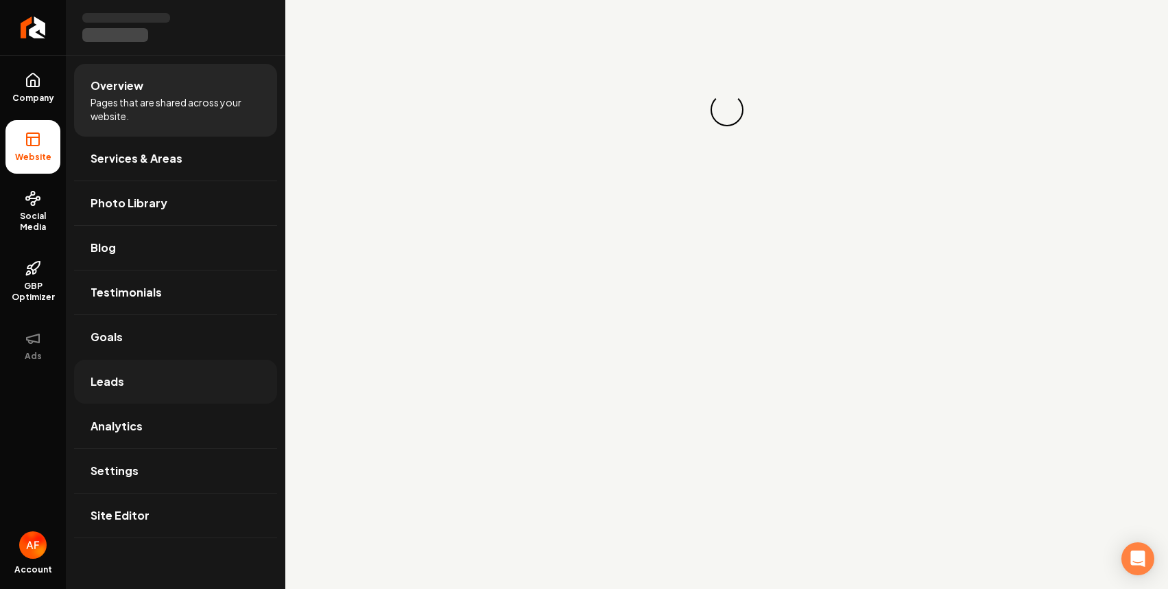
click at [132, 374] on link "Leads" at bounding box center [175, 382] width 203 height 44
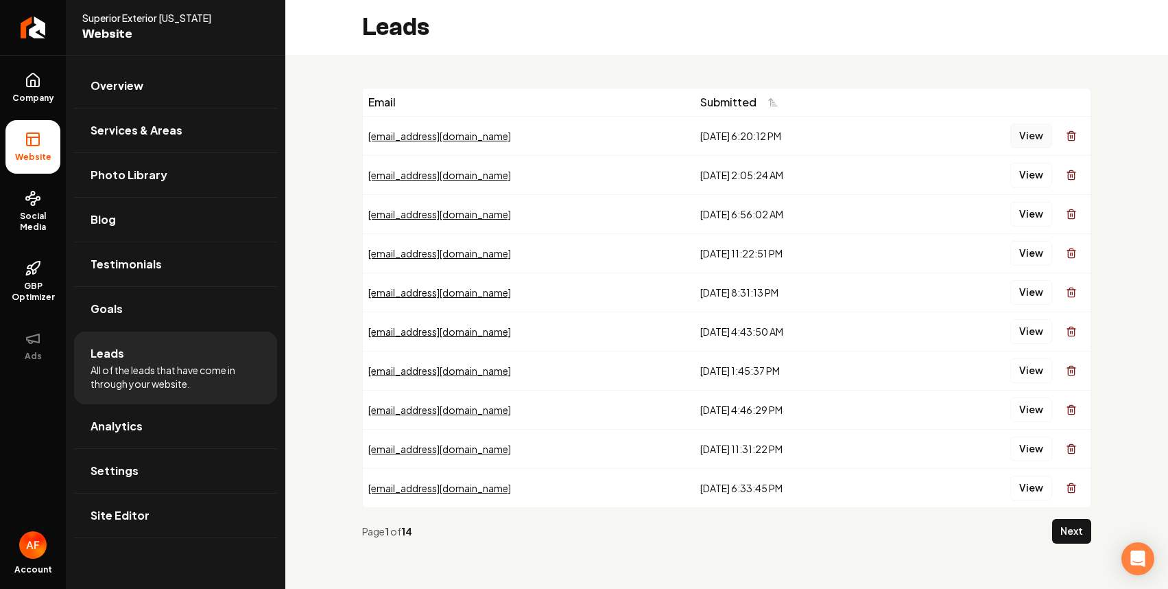
click at [1027, 133] on button "View" at bounding box center [1032, 136] width 42 height 25
click at [1035, 167] on button "View" at bounding box center [1032, 175] width 42 height 25
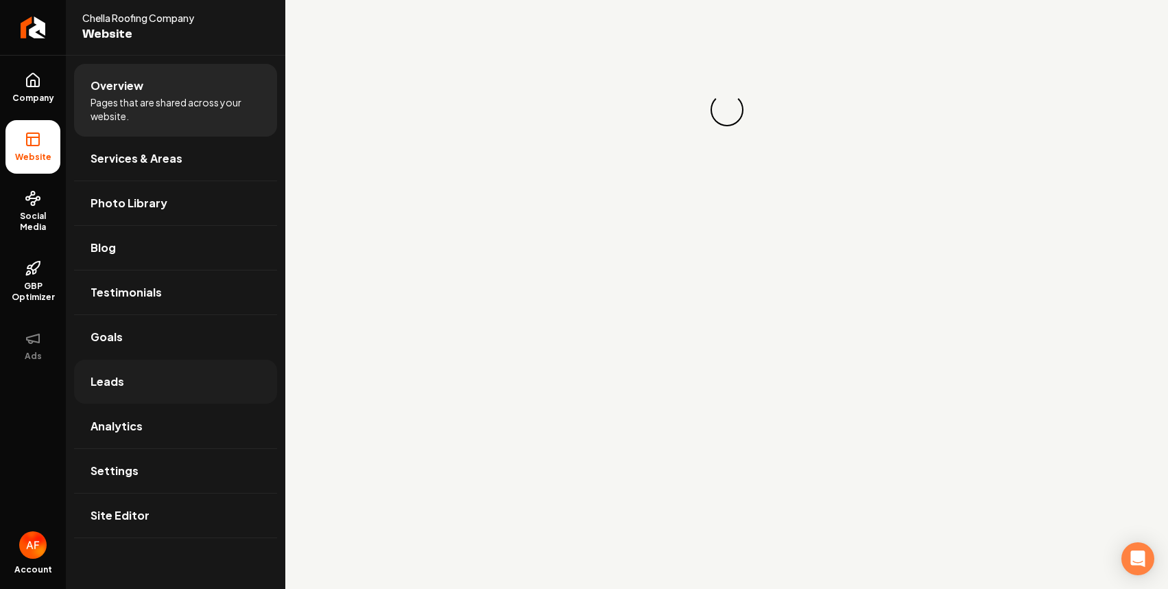
click at [154, 388] on link "Leads" at bounding box center [175, 382] width 203 height 44
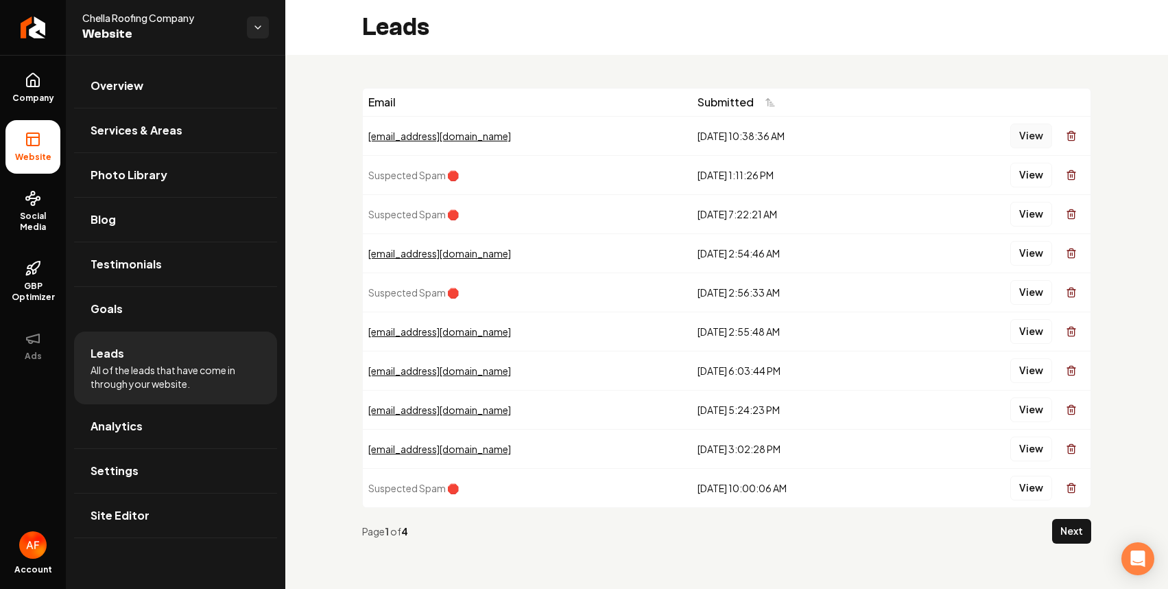
click at [1038, 141] on button "View" at bounding box center [1032, 136] width 42 height 25
click at [1028, 252] on button "View" at bounding box center [1032, 253] width 42 height 25
click at [18, 35] on link "Return to dashboard" at bounding box center [33, 27] width 66 height 55
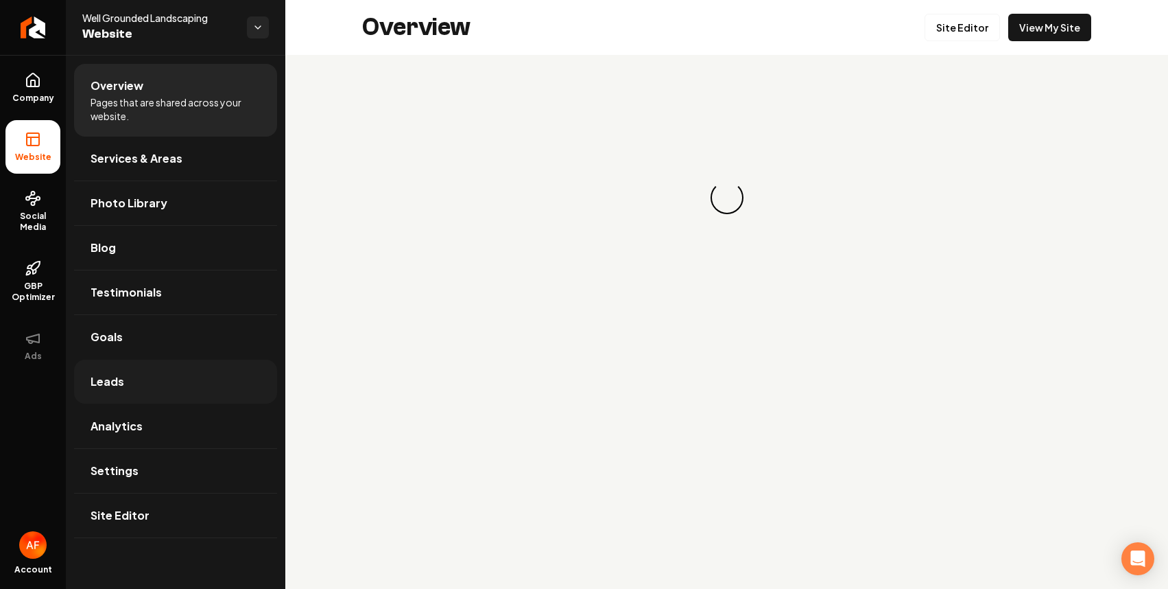
click at [141, 379] on link "Leads" at bounding box center [175, 382] width 203 height 44
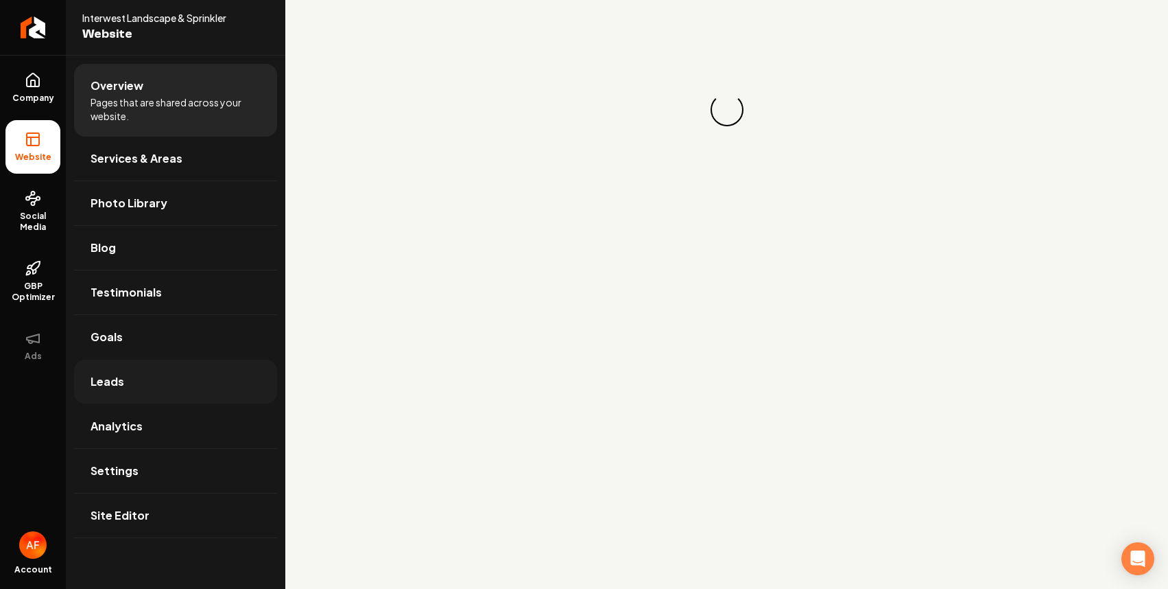
click at [149, 391] on link "Leads" at bounding box center [175, 382] width 203 height 44
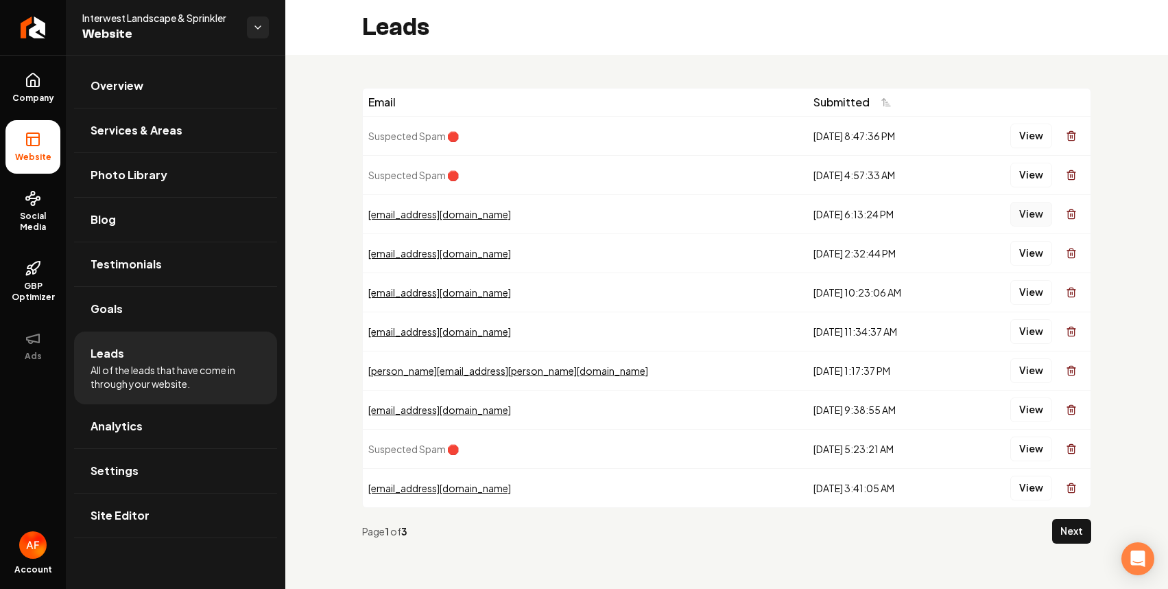
click at [1026, 217] on button "View" at bounding box center [1032, 214] width 42 height 25
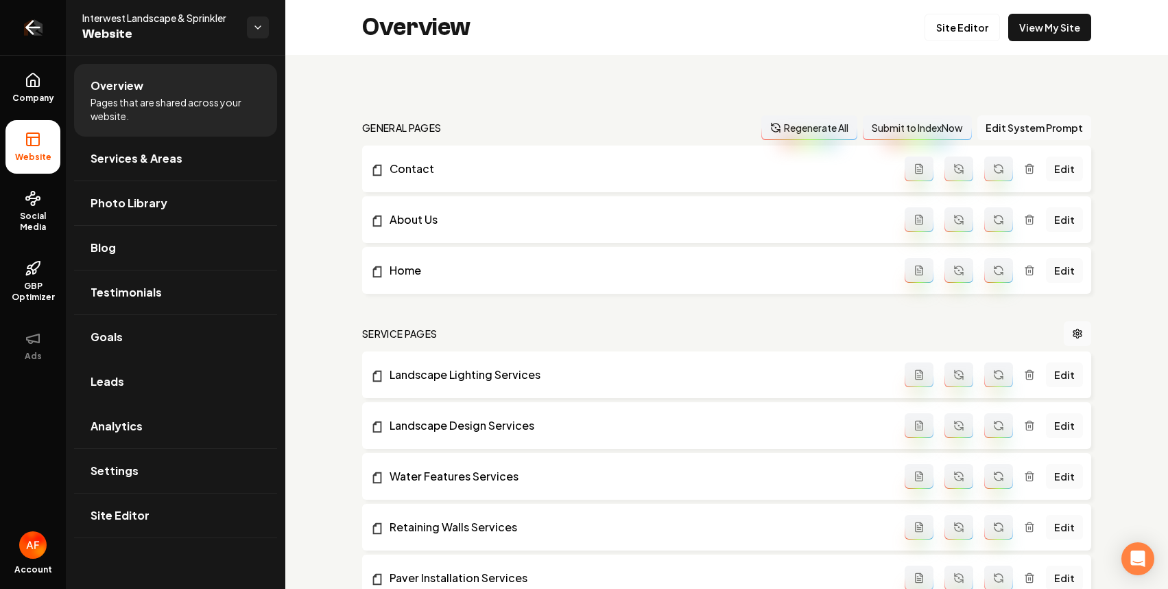
click at [25, 26] on icon "Return to dashboard" at bounding box center [33, 27] width 22 height 22
